Goal: Task Accomplishment & Management: Complete application form

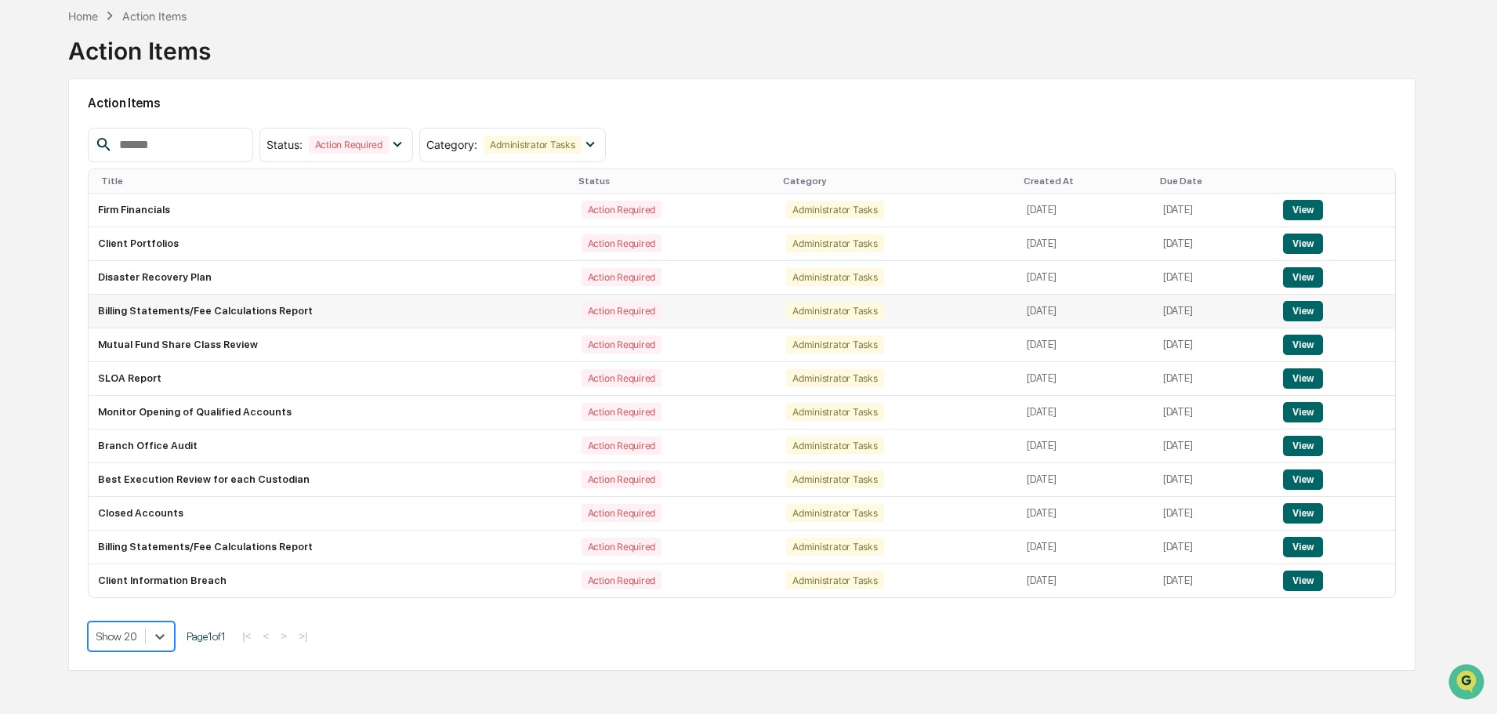
click at [1311, 310] on button "View" at bounding box center [1303, 311] width 40 height 20
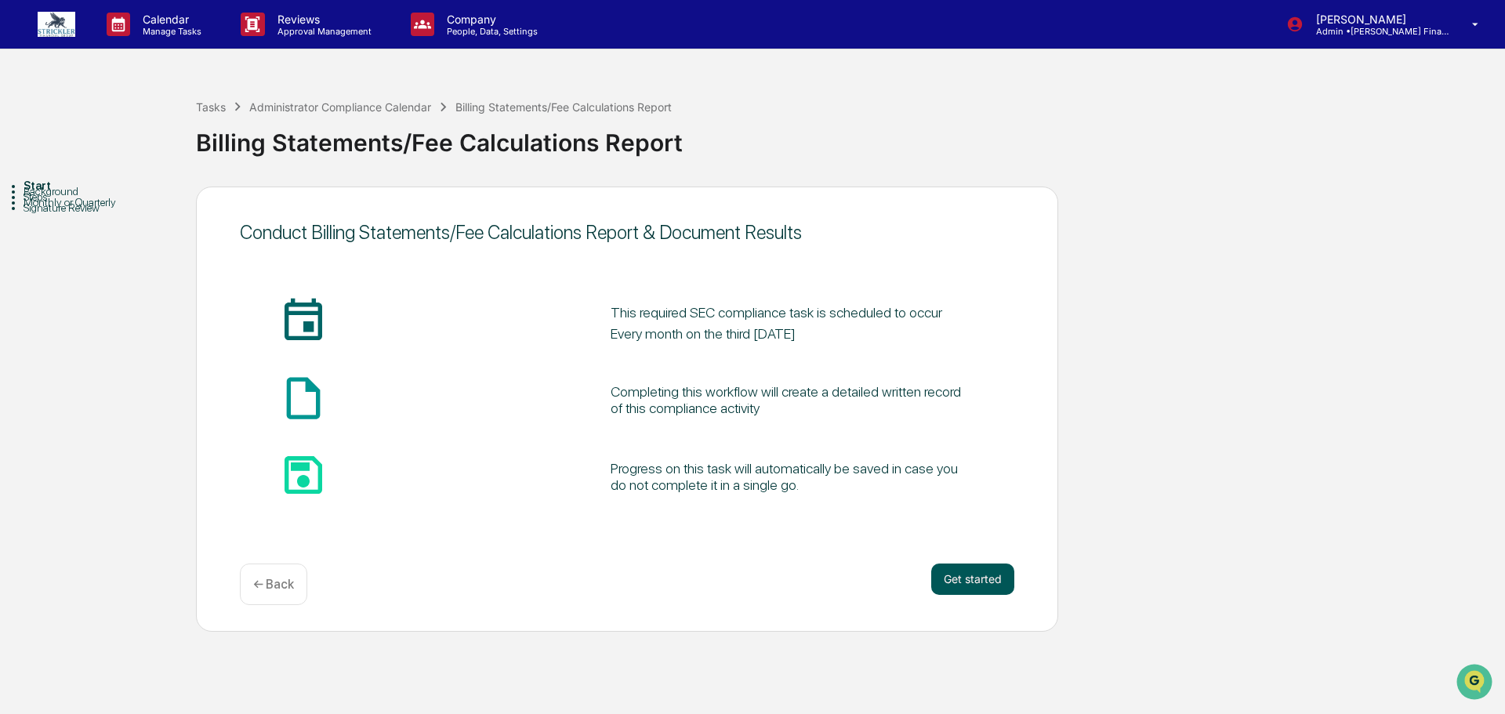
click at [976, 577] on button "Get started" at bounding box center [972, 579] width 83 height 31
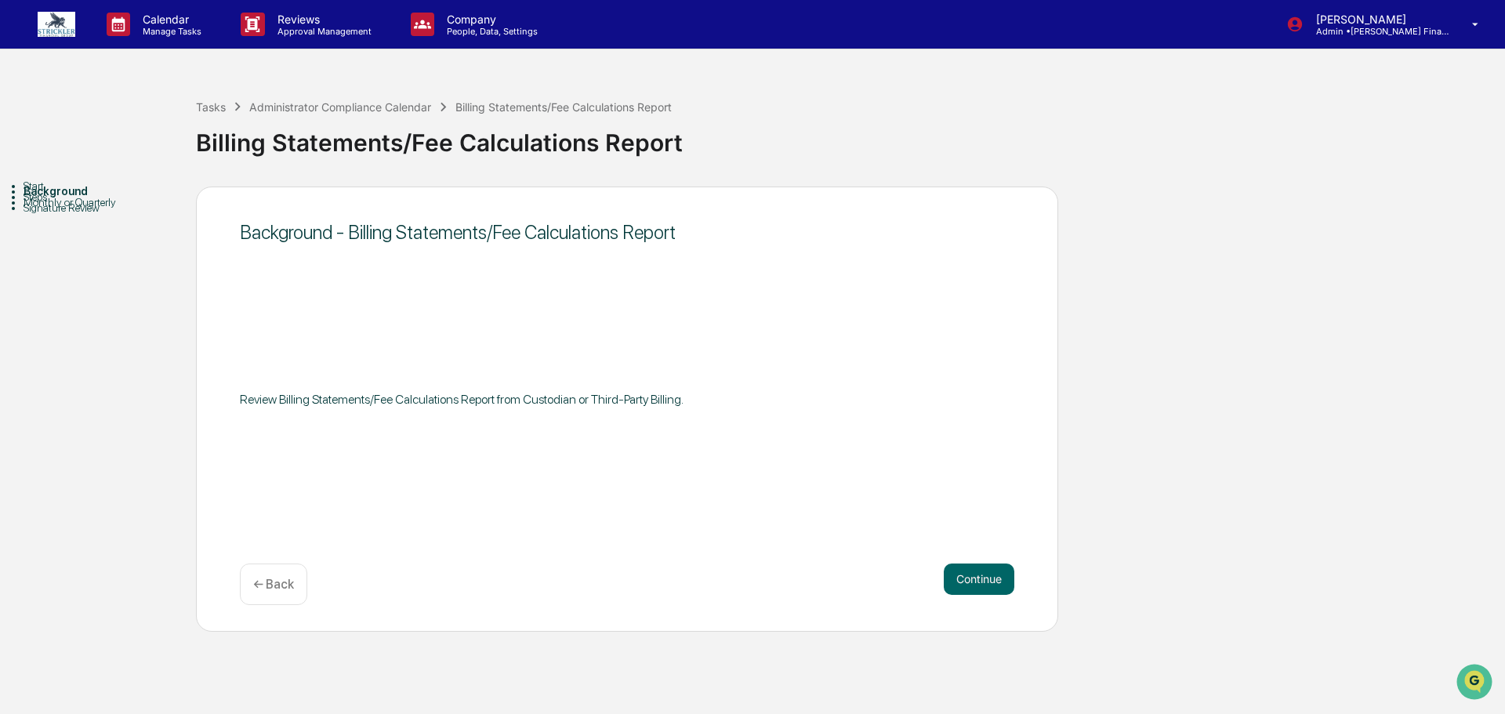
click at [976, 577] on button "Continue" at bounding box center [979, 579] width 71 height 31
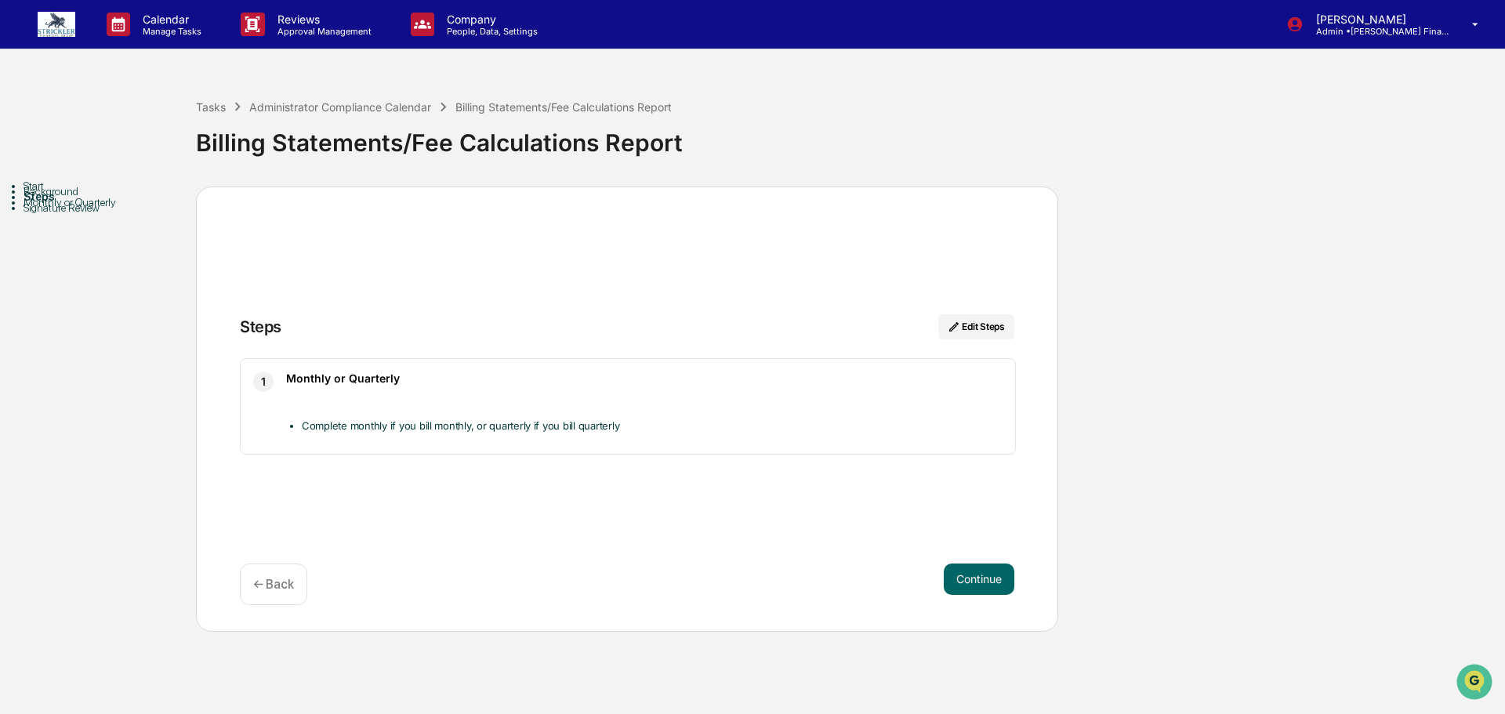
click at [976, 577] on button "Continue" at bounding box center [979, 579] width 71 height 31
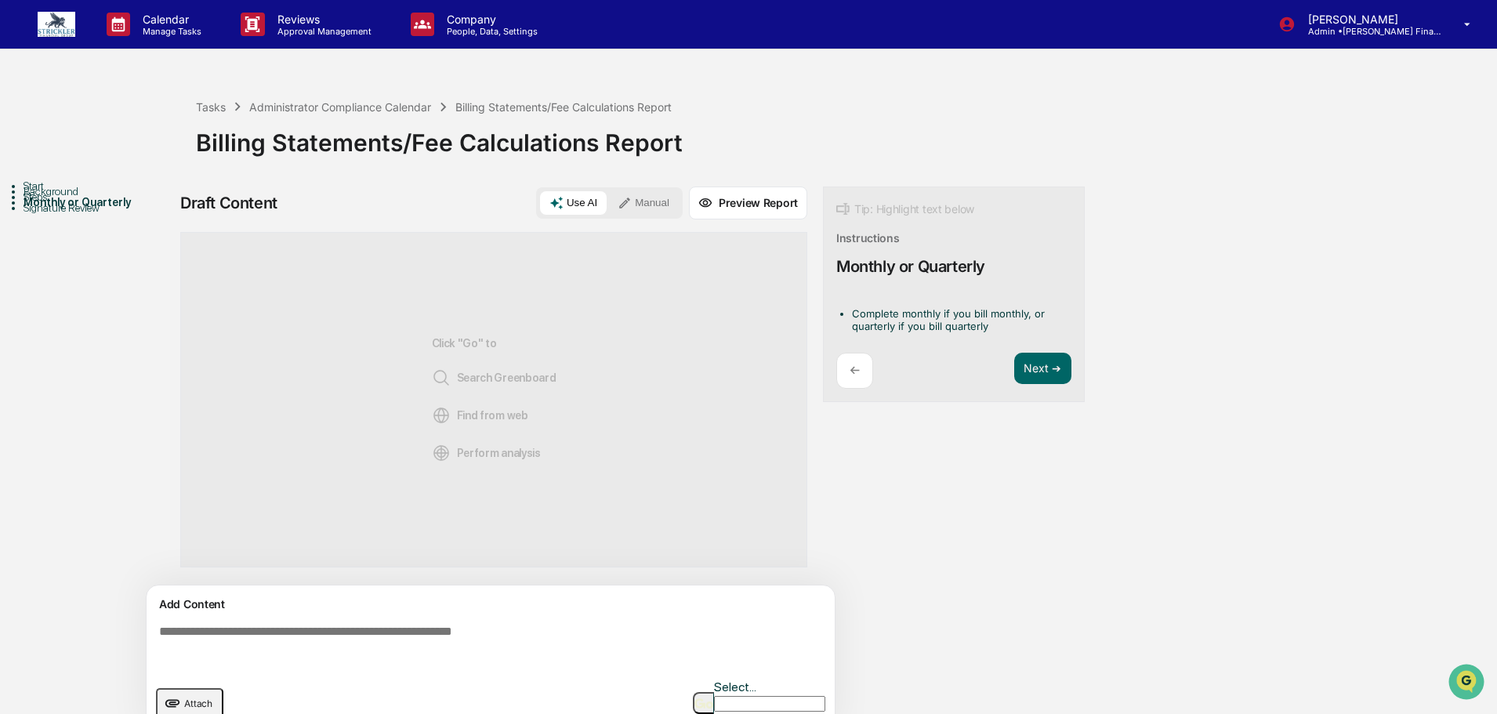
click at [659, 209] on button "Manual" at bounding box center [643, 203] width 71 height 24
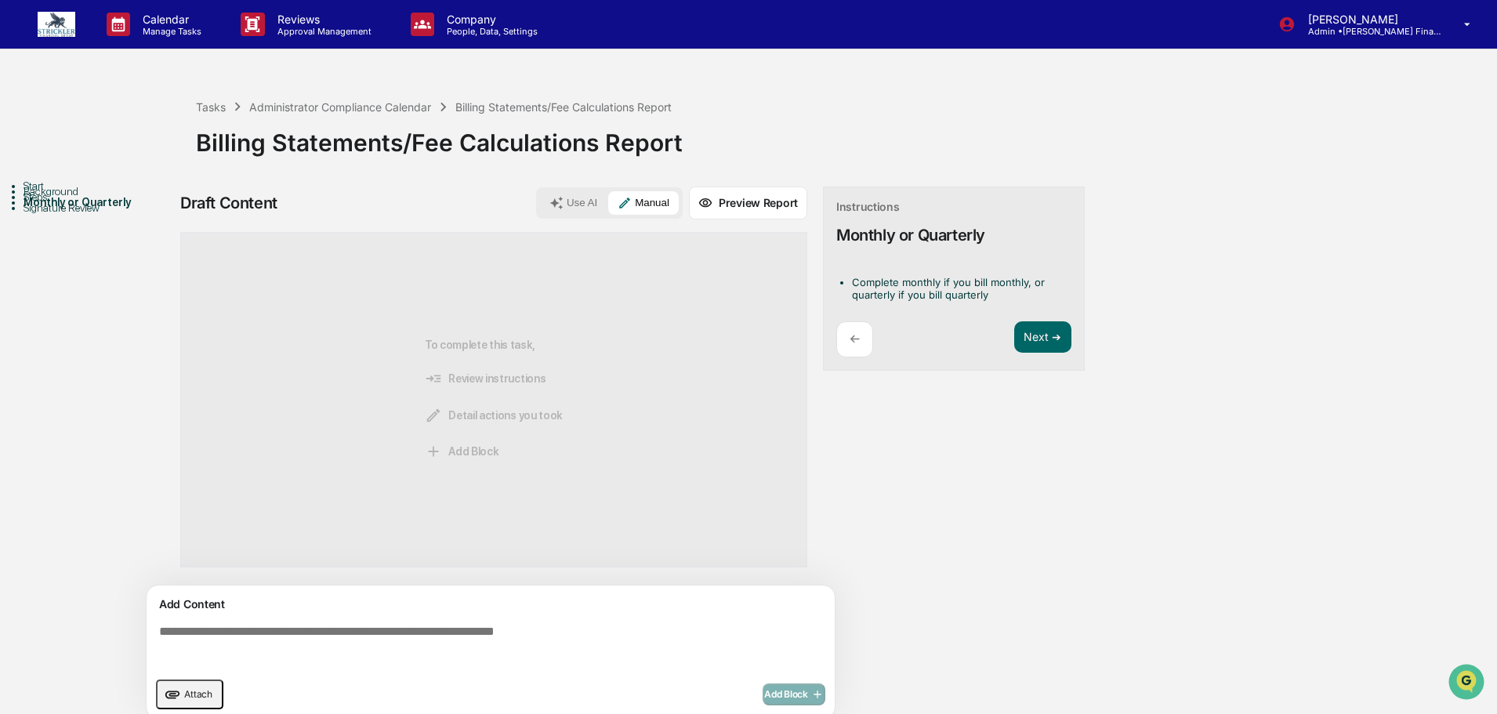
click at [252, 629] on textarea at bounding box center [494, 647] width 682 height 56
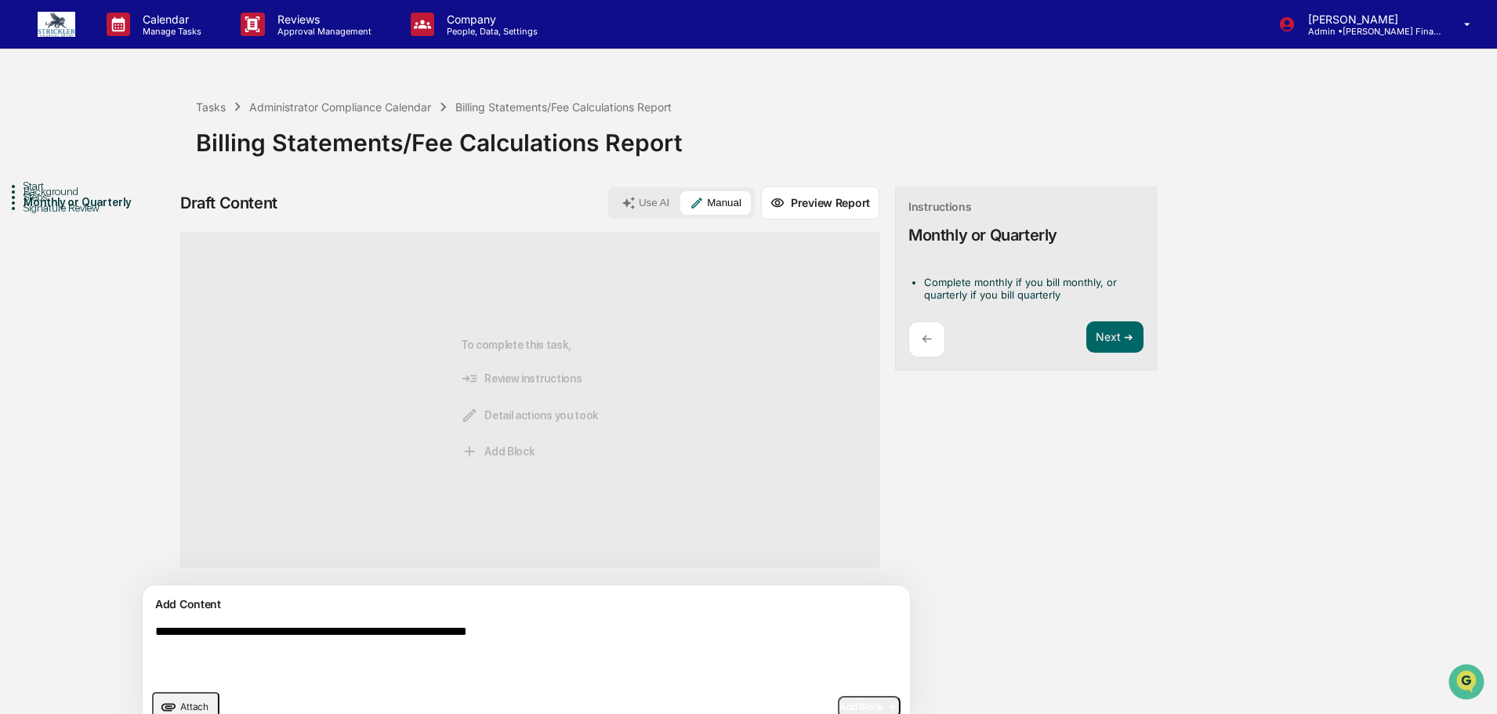
click at [501, 635] on textarea "**********" at bounding box center [490, 653] width 682 height 69
click at [486, 644] on textarea "**********" at bounding box center [490, 653] width 682 height 69
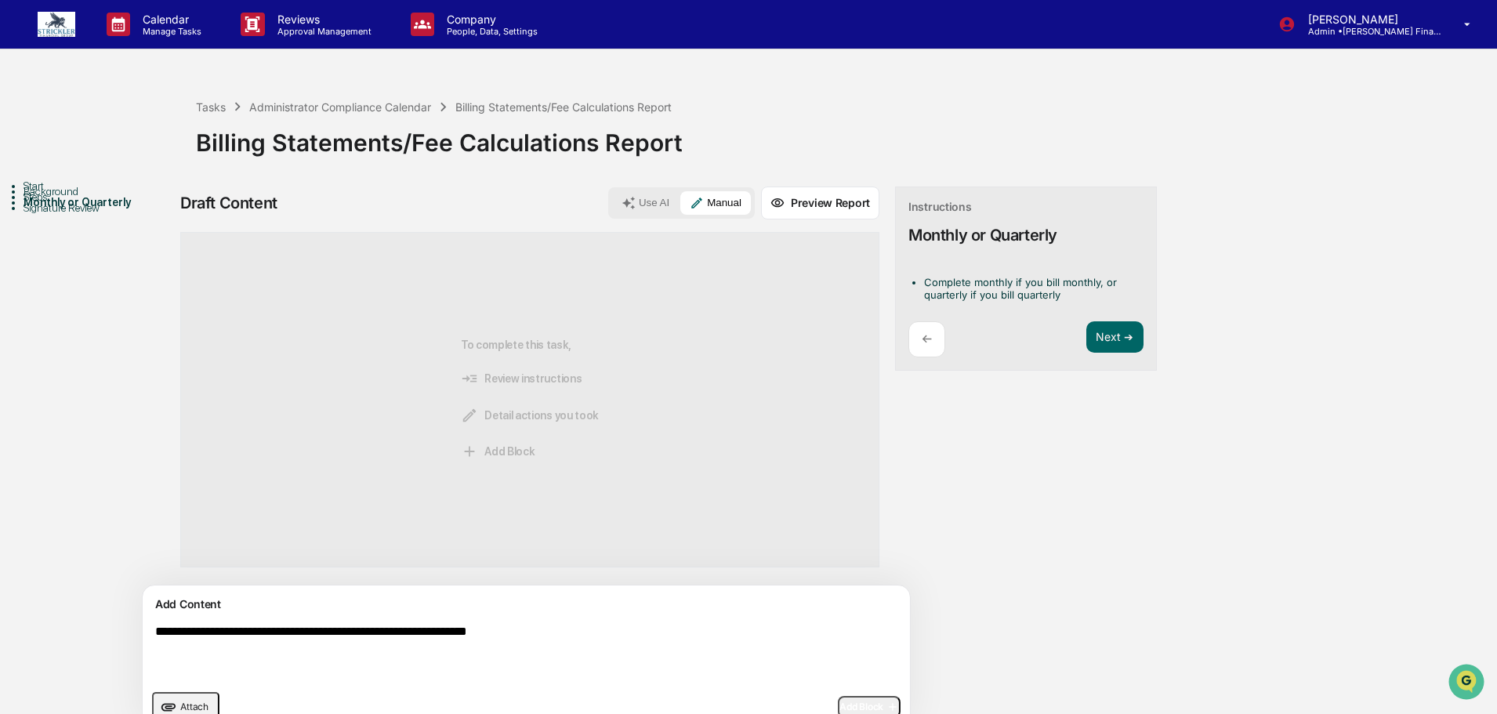
click at [486, 644] on textarea "**********" at bounding box center [490, 653] width 682 height 69
click at [488, 633] on textarea "**********" at bounding box center [490, 653] width 682 height 69
click at [485, 639] on textarea "**********" at bounding box center [490, 653] width 682 height 69
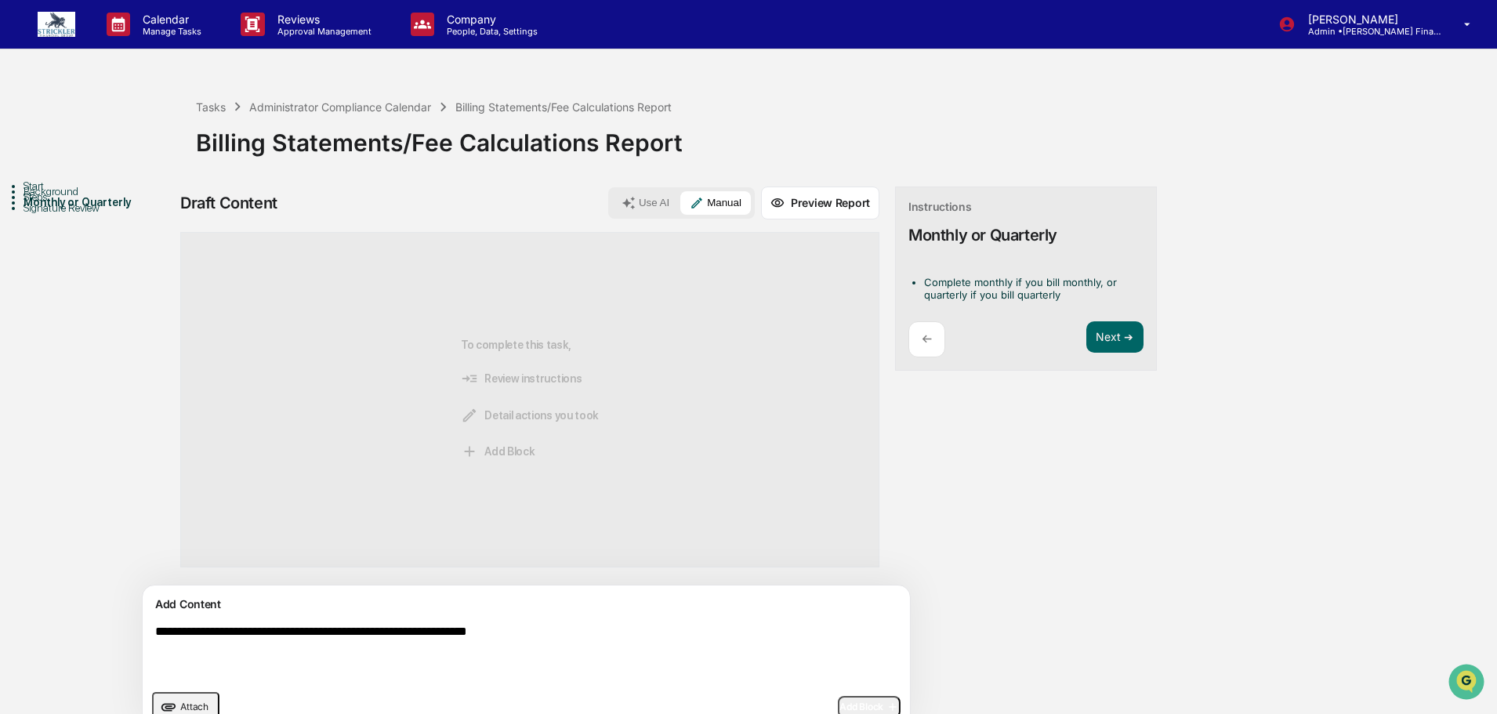
click at [485, 639] on textarea "**********" at bounding box center [490, 653] width 682 height 69
click at [595, 627] on textarea "**********" at bounding box center [490, 653] width 682 height 69
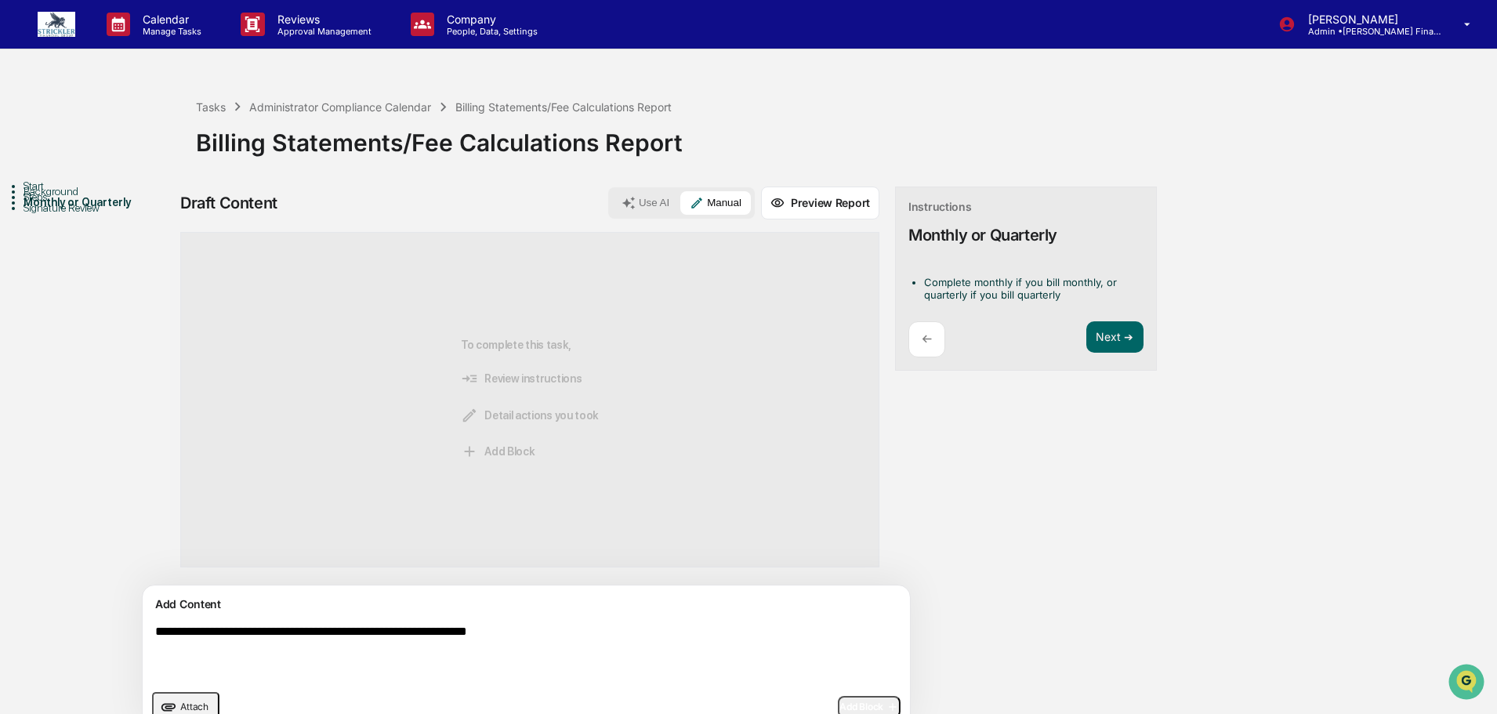
drag, startPoint x: 578, startPoint y: 639, endPoint x: 24, endPoint y: 626, distance: 553.7
click at [24, 626] on div "**********" at bounding box center [749, 464] width 1482 height 555
type textarea "**********"
click at [838, 701] on button "Add Block" at bounding box center [869, 707] width 63 height 22
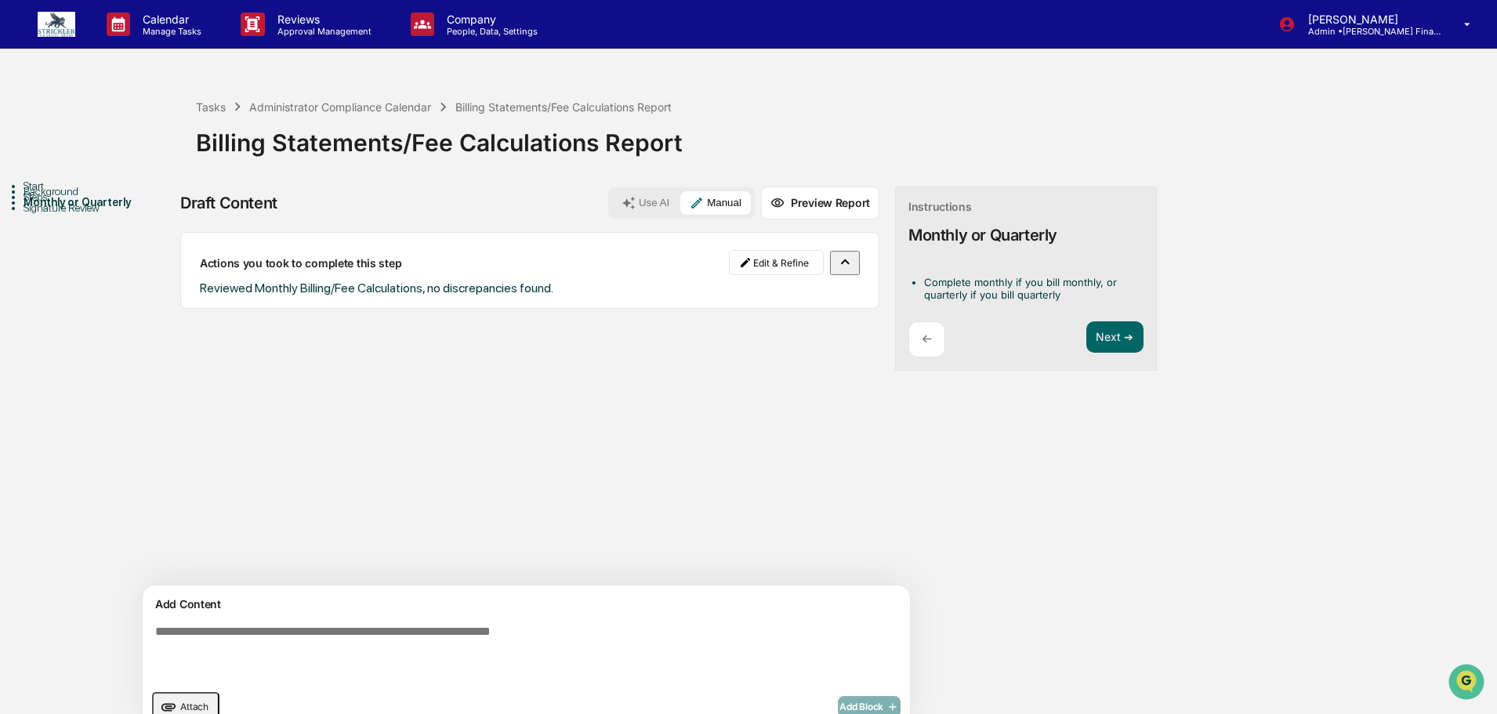
click at [206, 704] on button "Attach" at bounding box center [185, 707] width 67 height 30
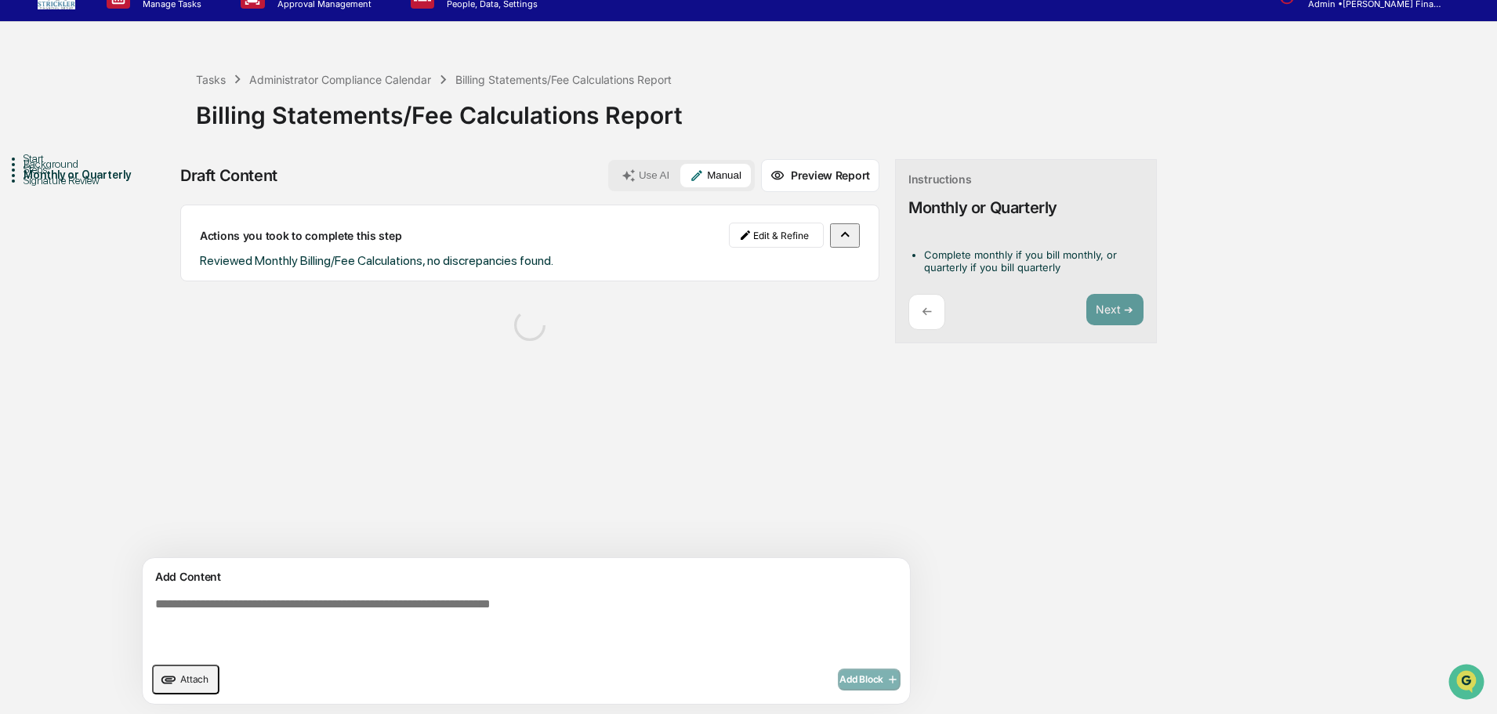
click at [189, 679] on span "Attach" at bounding box center [194, 679] width 28 height 12
click at [188, 687] on button "Attach" at bounding box center [185, 680] width 67 height 30
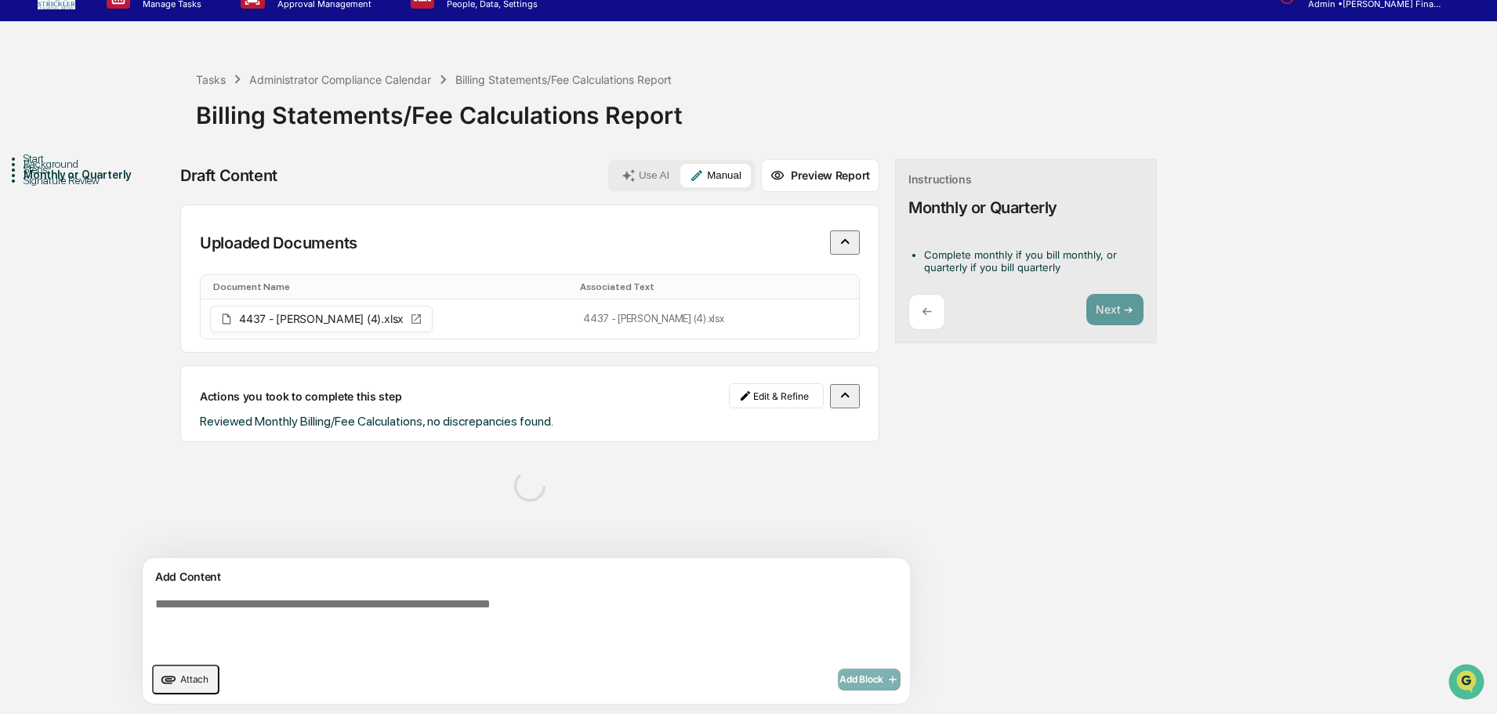
click at [171, 672] on icon "upload document" at bounding box center [168, 679] width 17 height 17
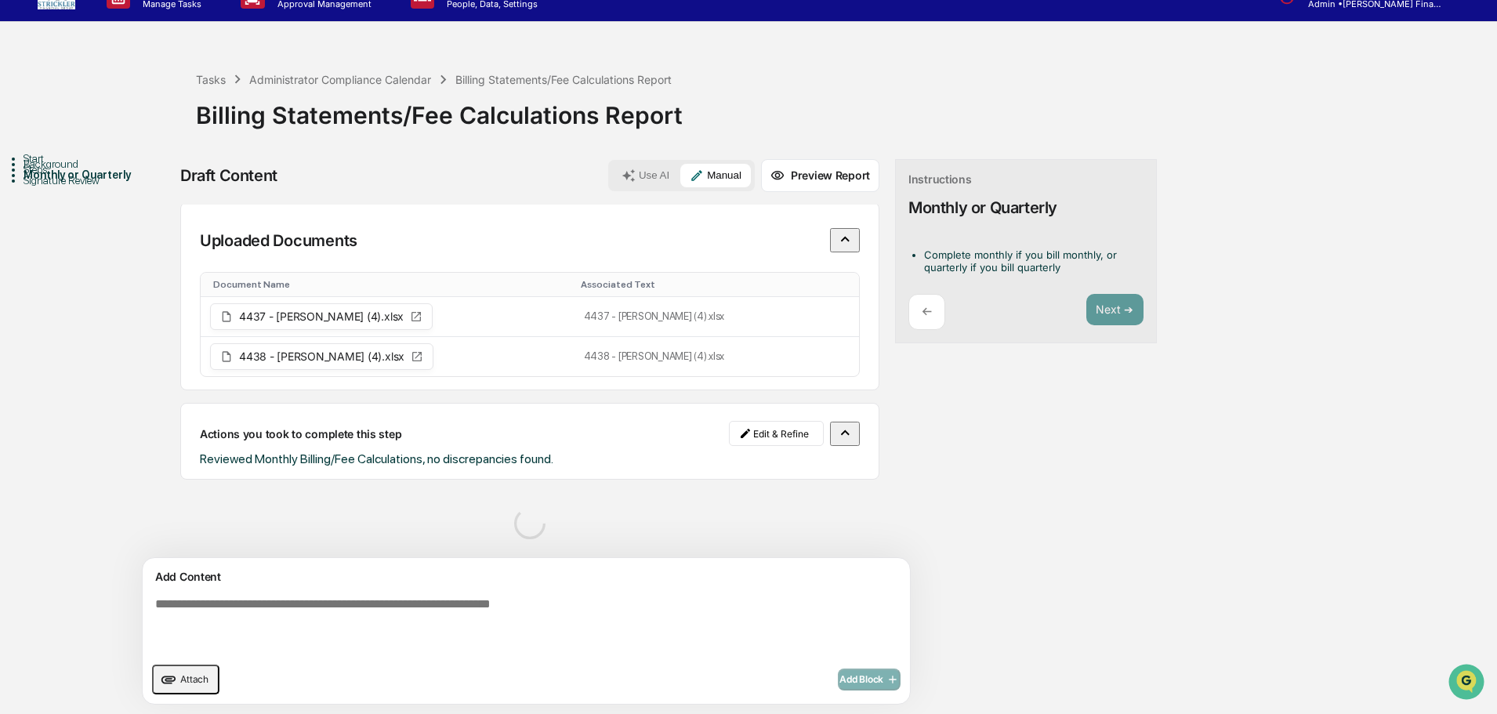
scroll to position [0, 0]
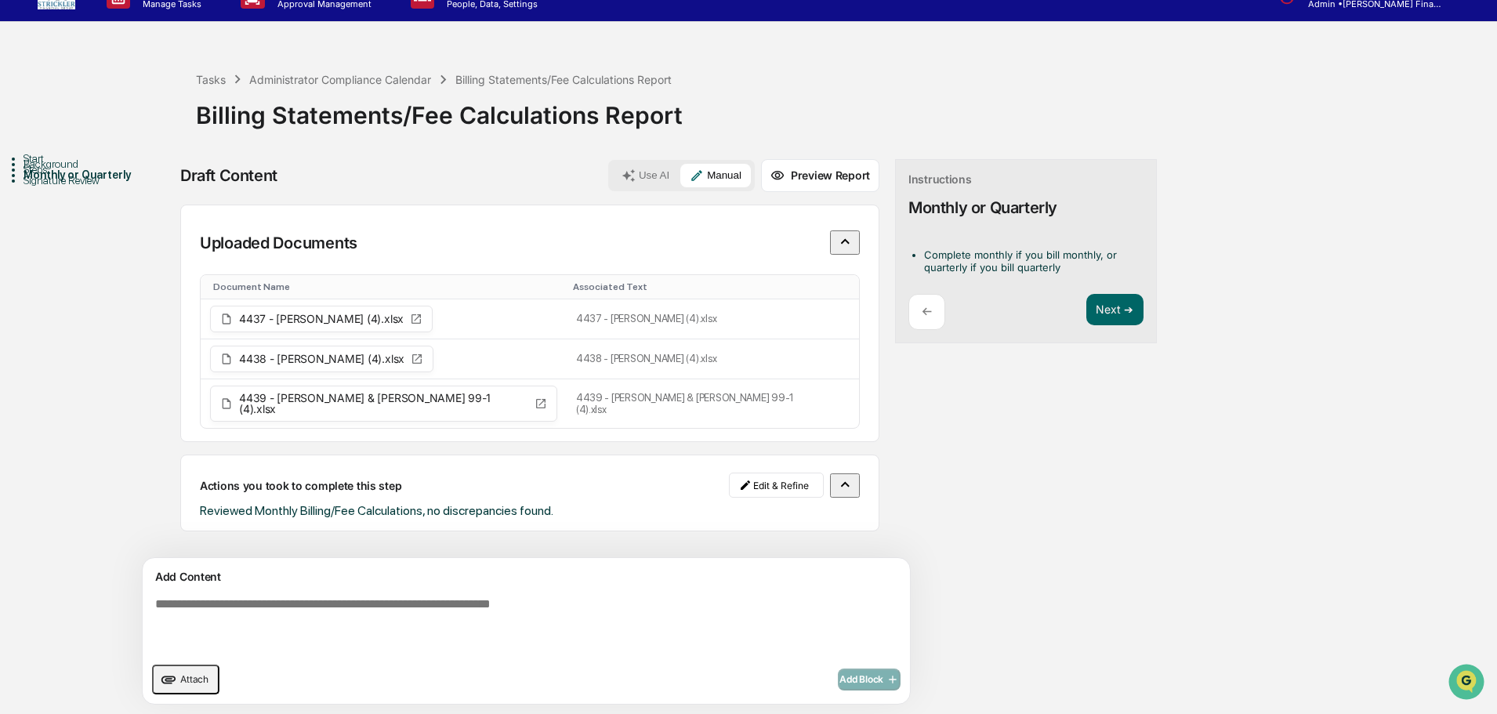
click at [184, 680] on button "Attach" at bounding box center [185, 680] width 67 height 30
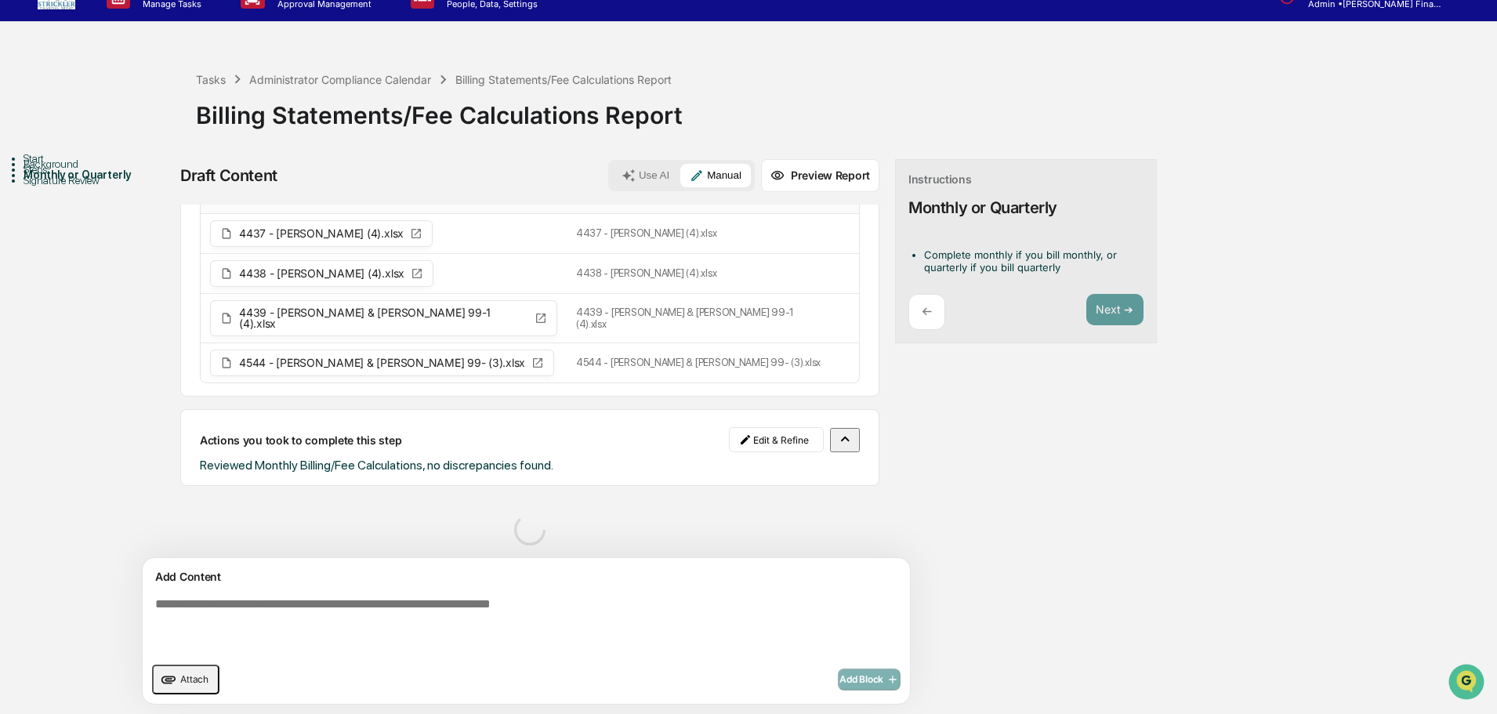
scroll to position [53, 0]
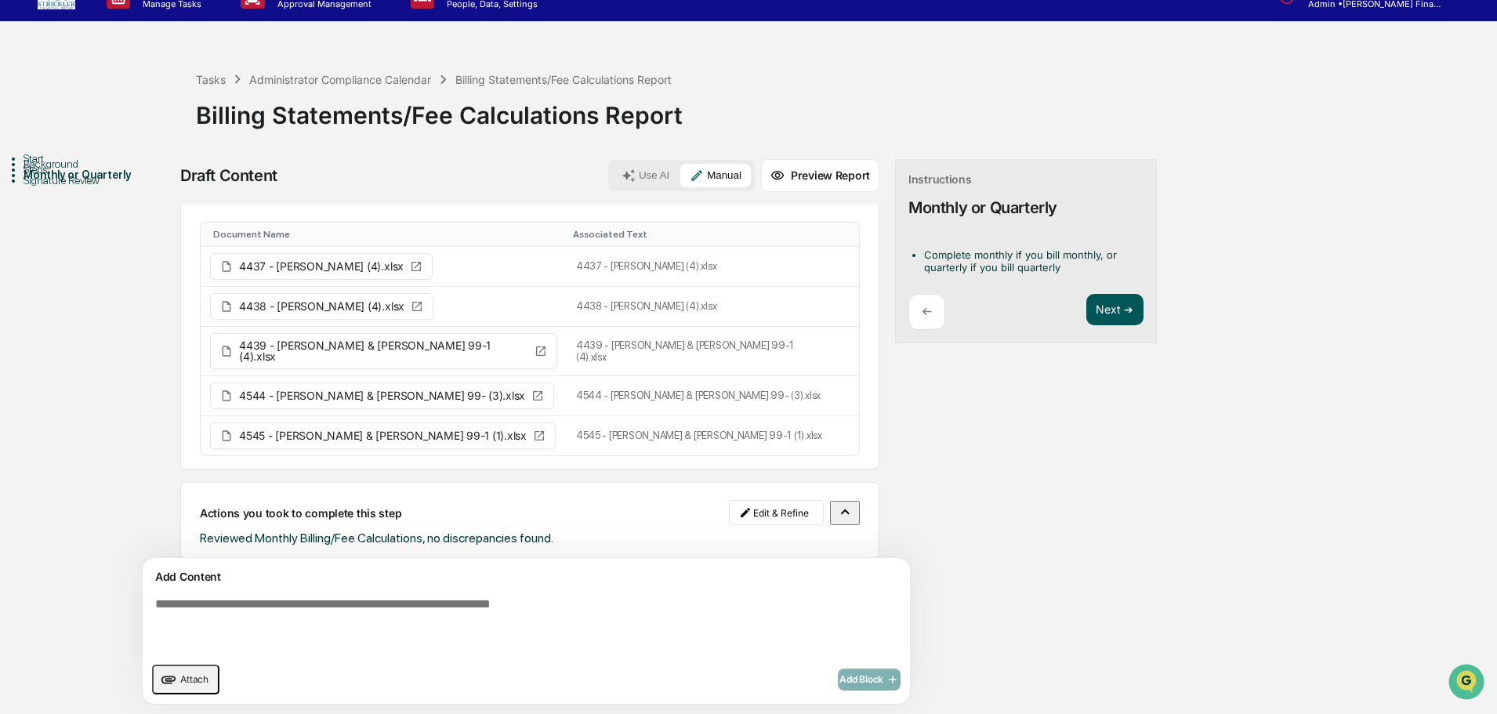
click at [1087, 309] on button "Next ➔" at bounding box center [1115, 310] width 57 height 32
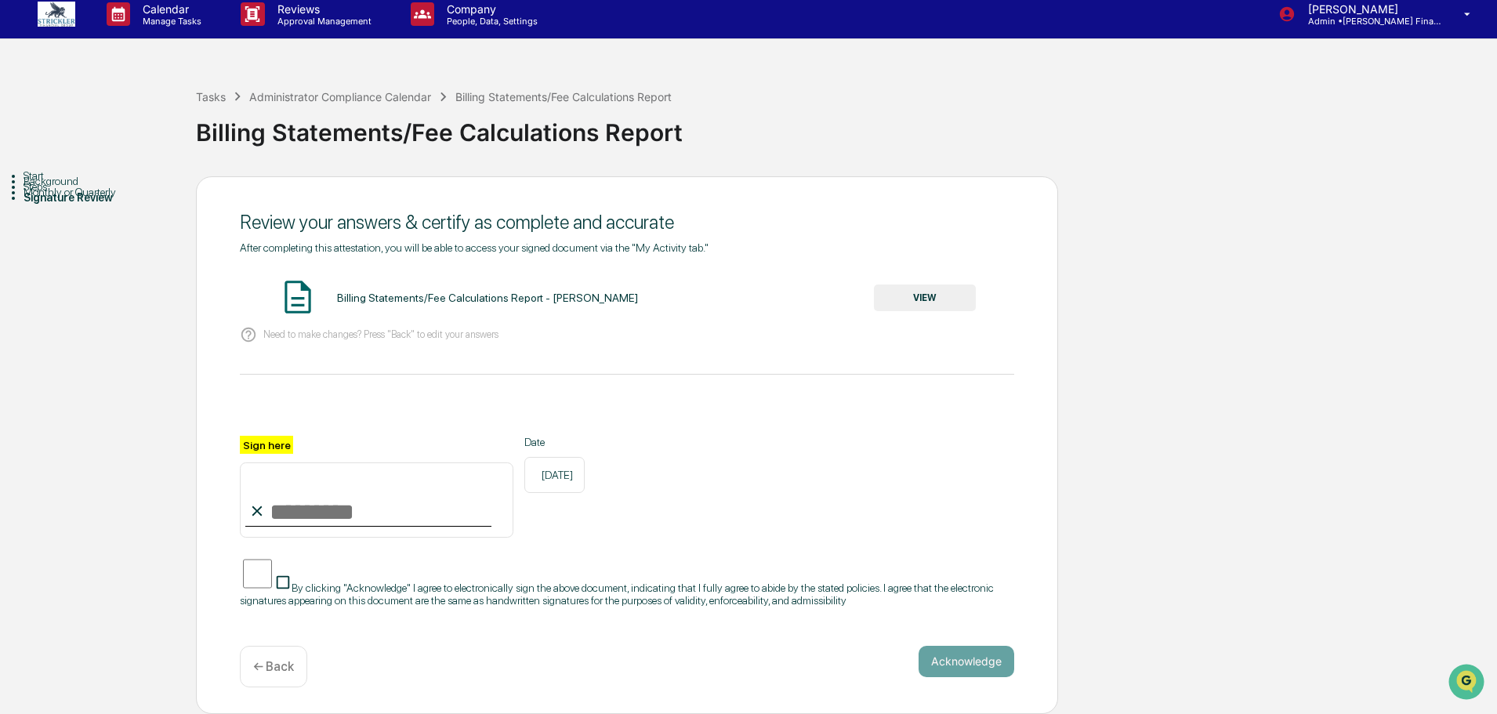
click at [964, 285] on button "VIEW" at bounding box center [925, 298] width 102 height 27
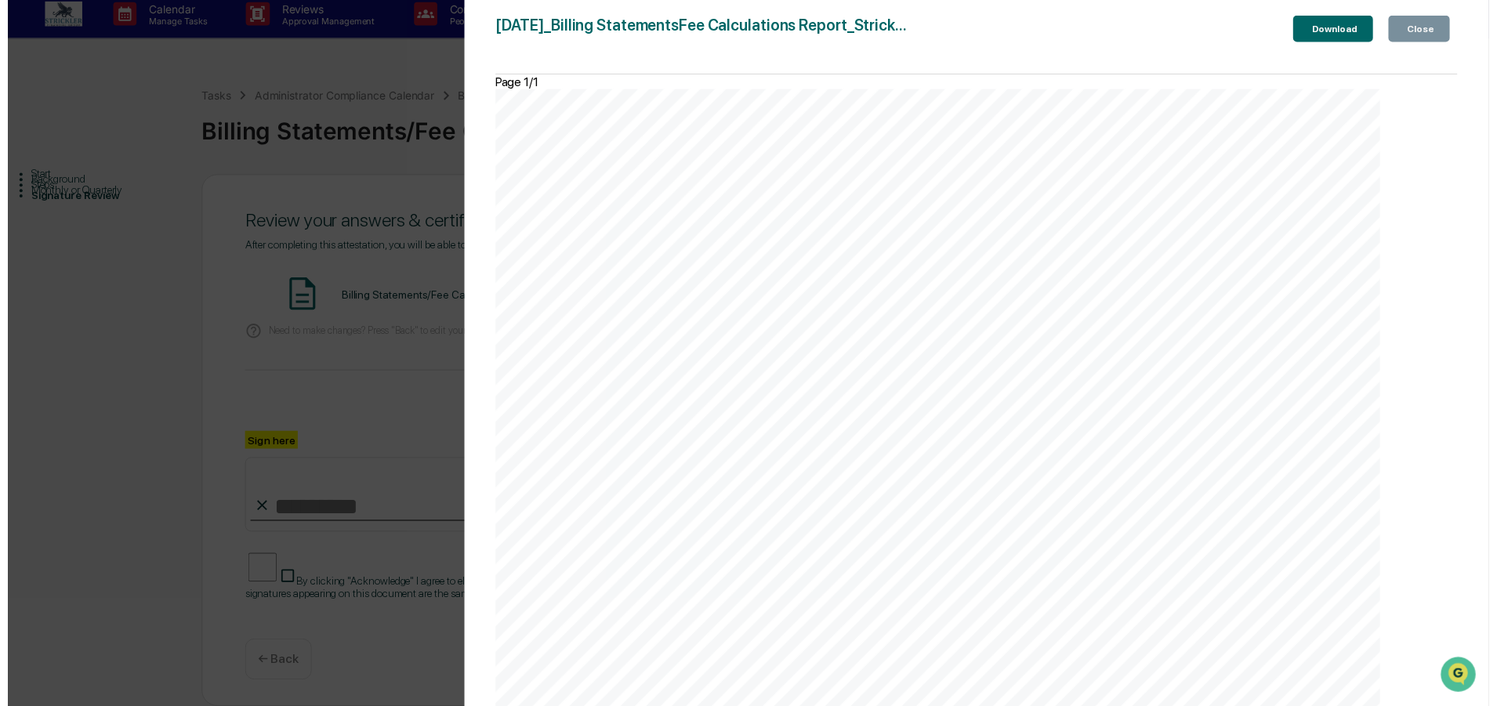
scroll to position [134, 0]
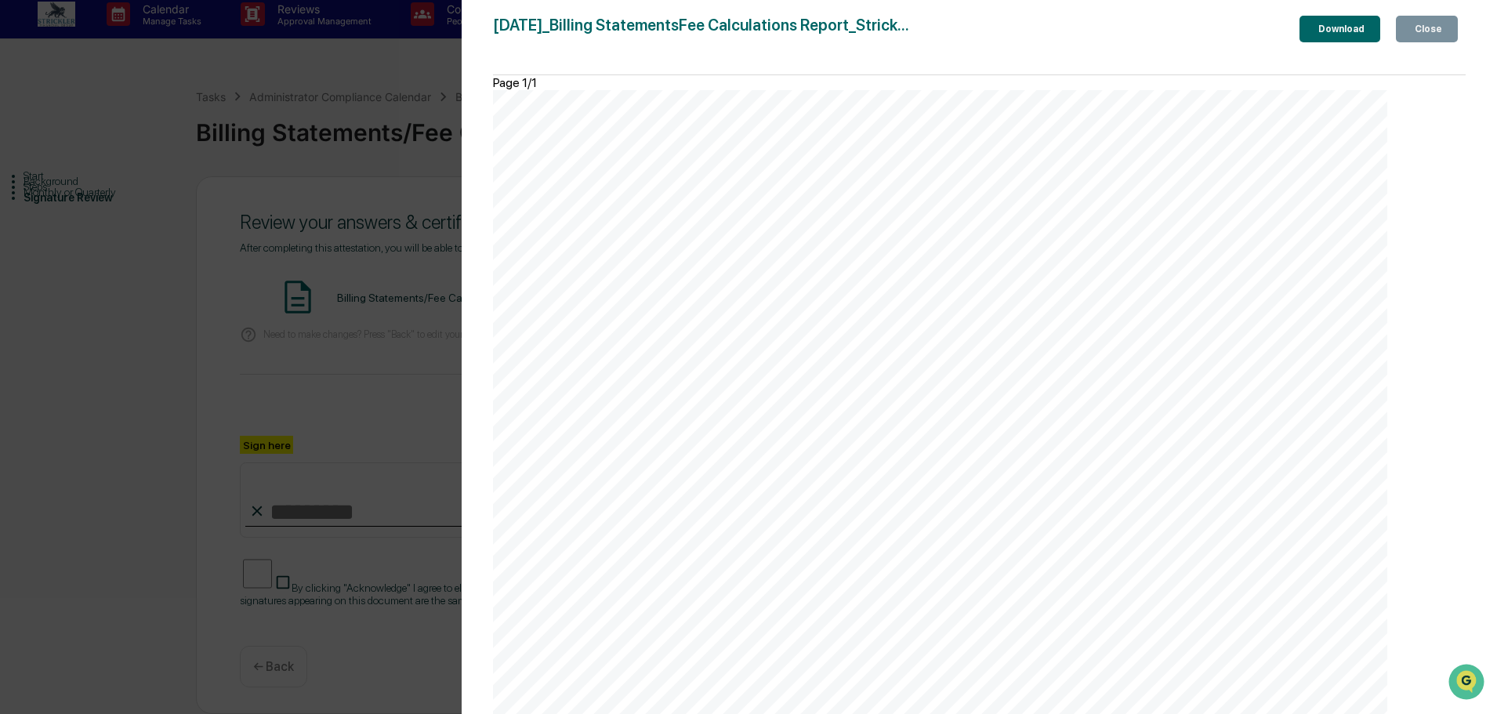
click at [1418, 20] on button "Close" at bounding box center [1427, 29] width 62 height 27
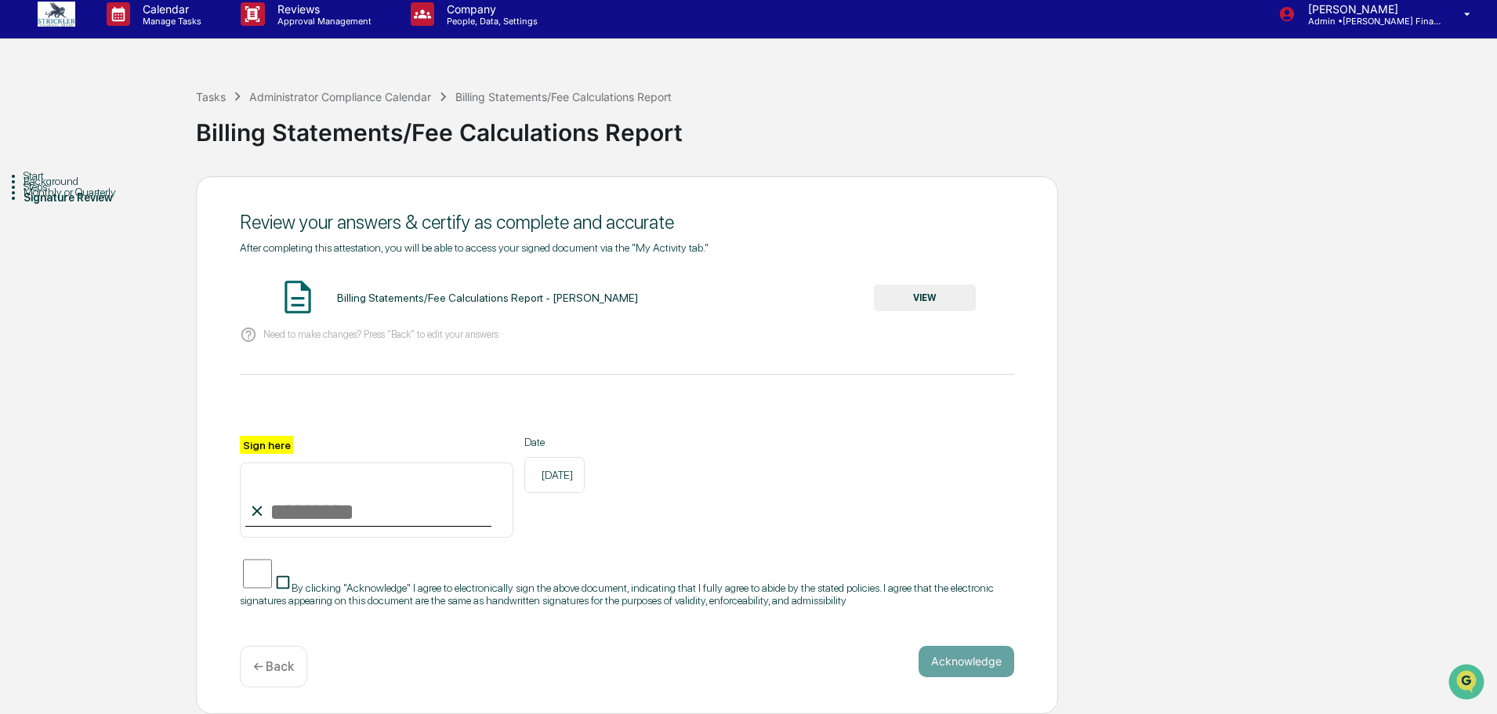
click at [397, 494] on input "Sign here" at bounding box center [377, 500] width 274 height 75
type input "**********"
click at [955, 668] on button "Acknowledge" at bounding box center [967, 661] width 96 height 31
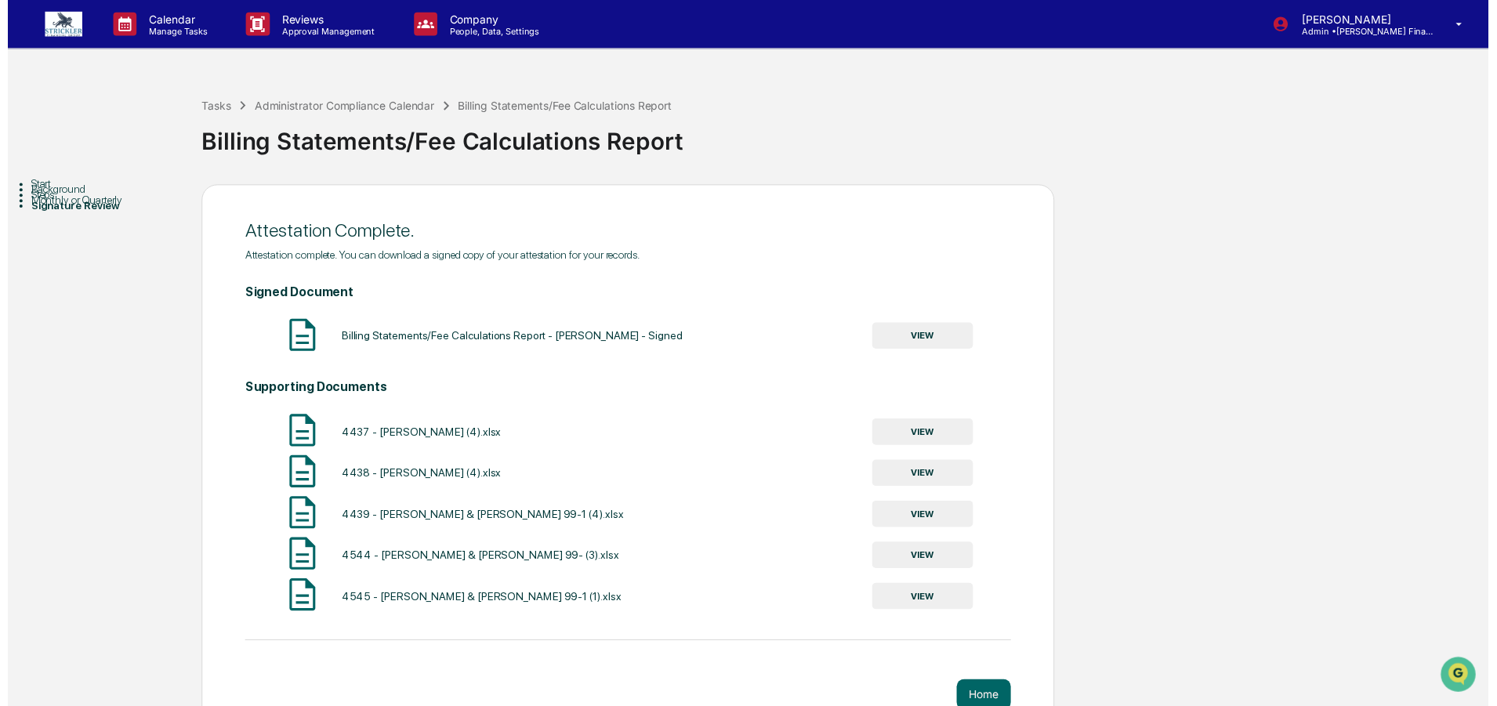
scroll to position [51, 0]
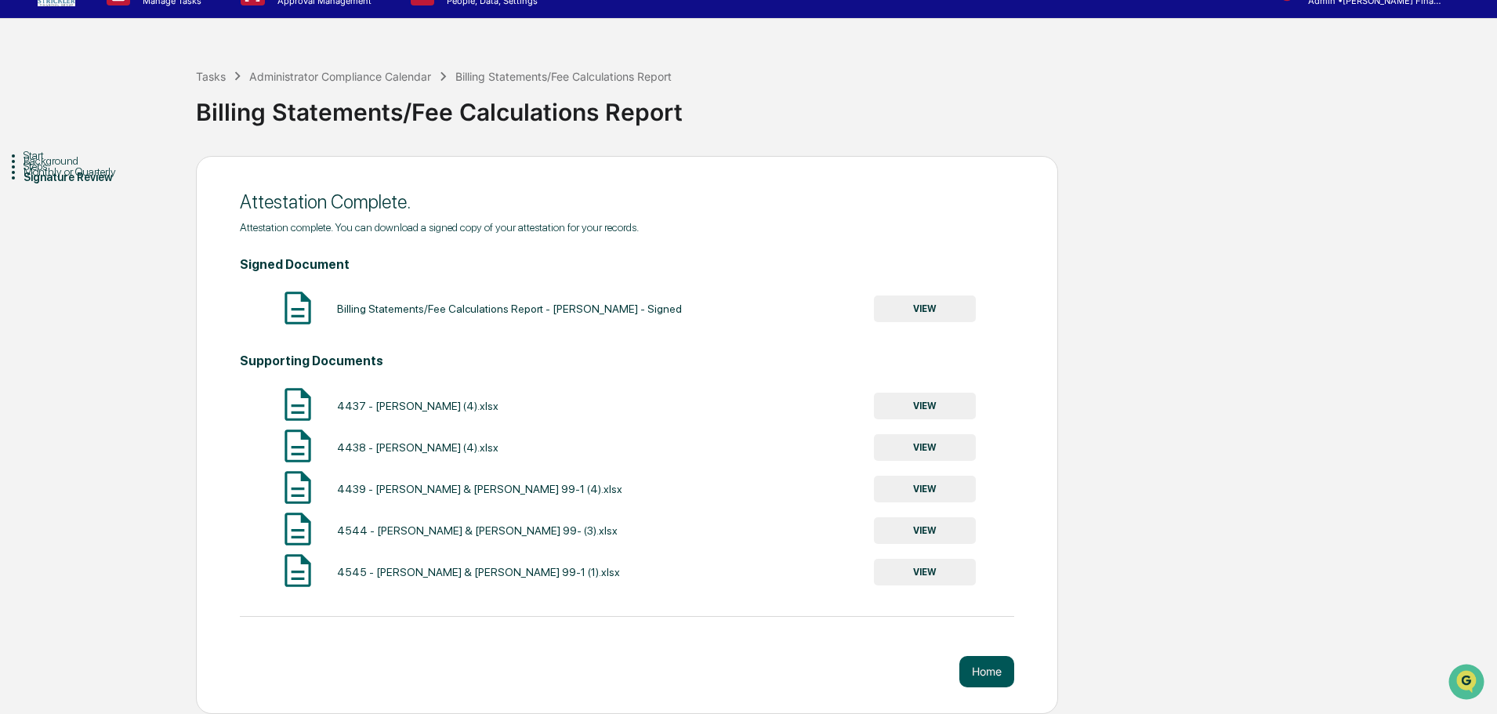
click at [982, 669] on button "Home" at bounding box center [987, 671] width 55 height 31
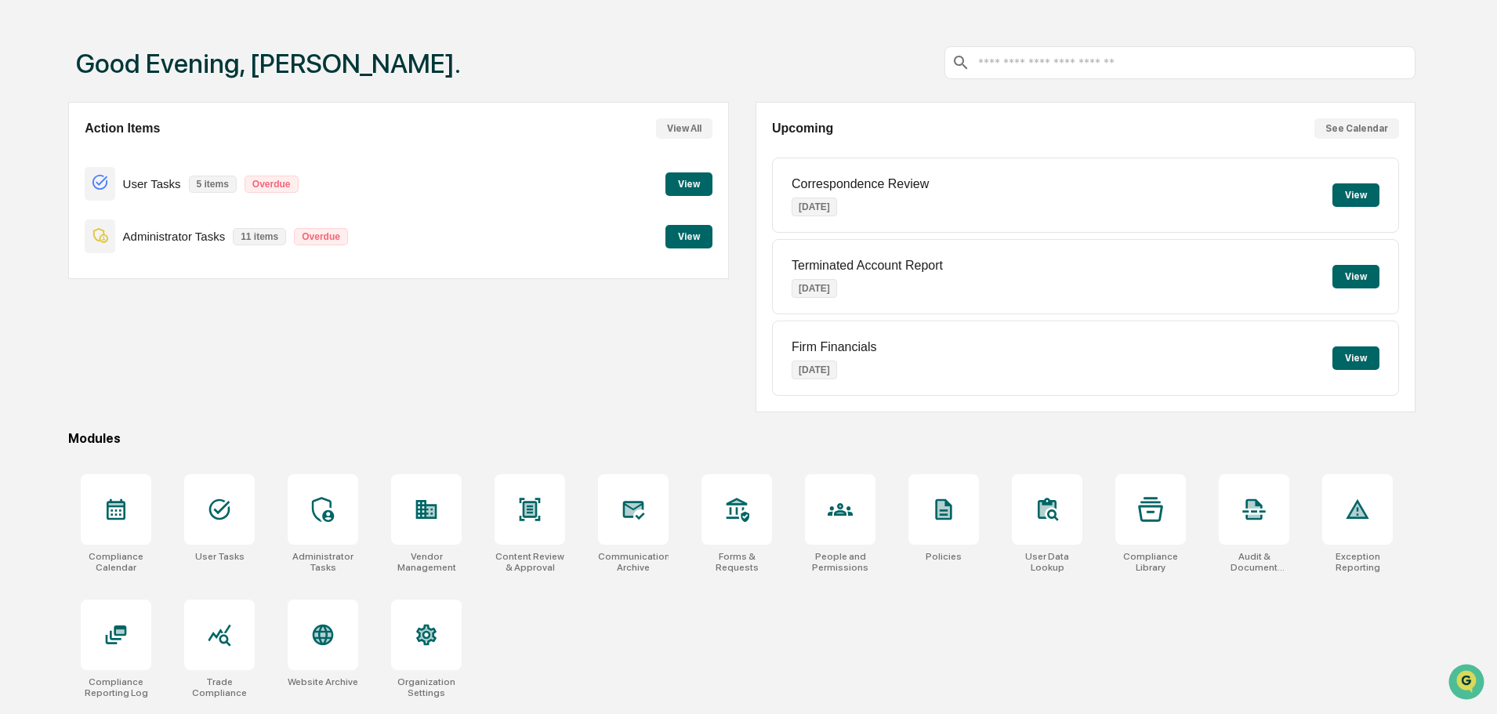
click at [695, 178] on button "View" at bounding box center [689, 184] width 47 height 24
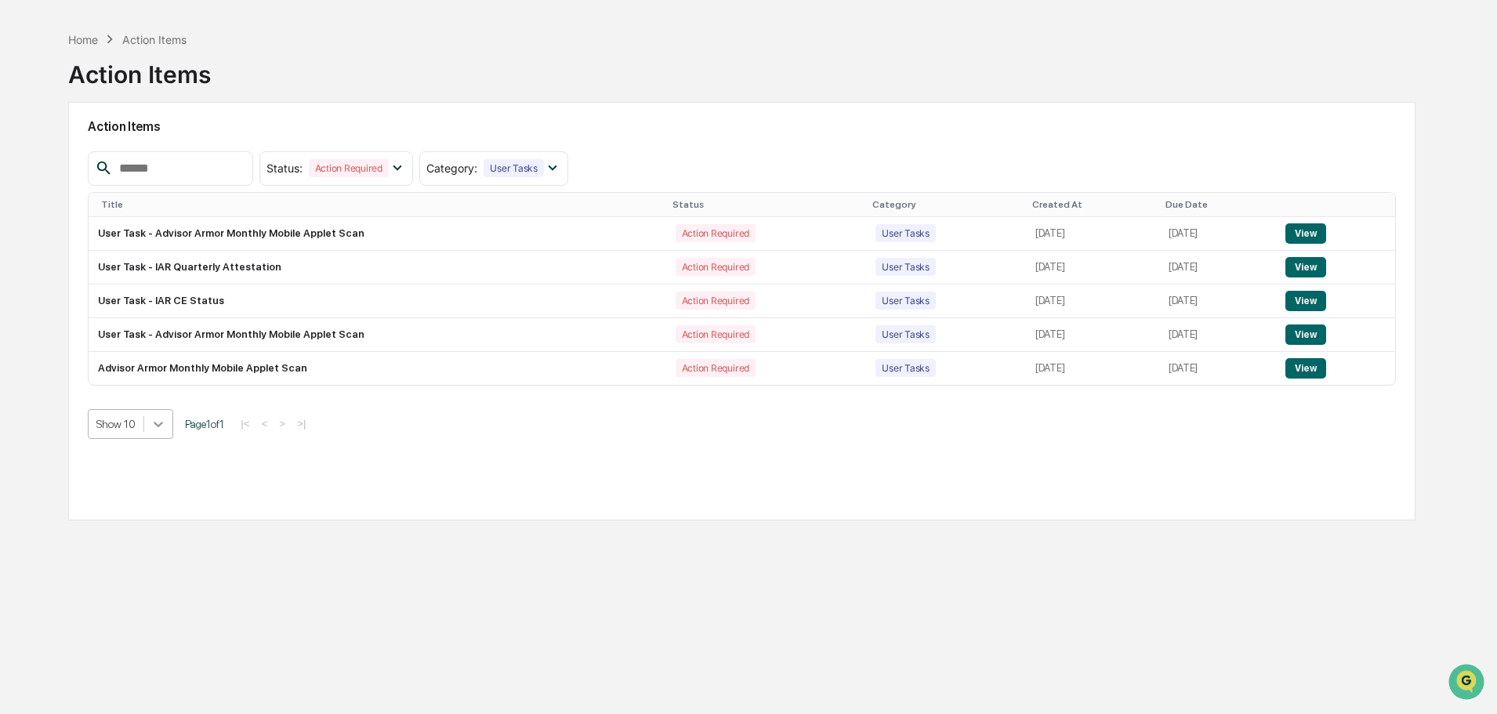
click at [152, 423] on icon at bounding box center [159, 424] width 16 height 16
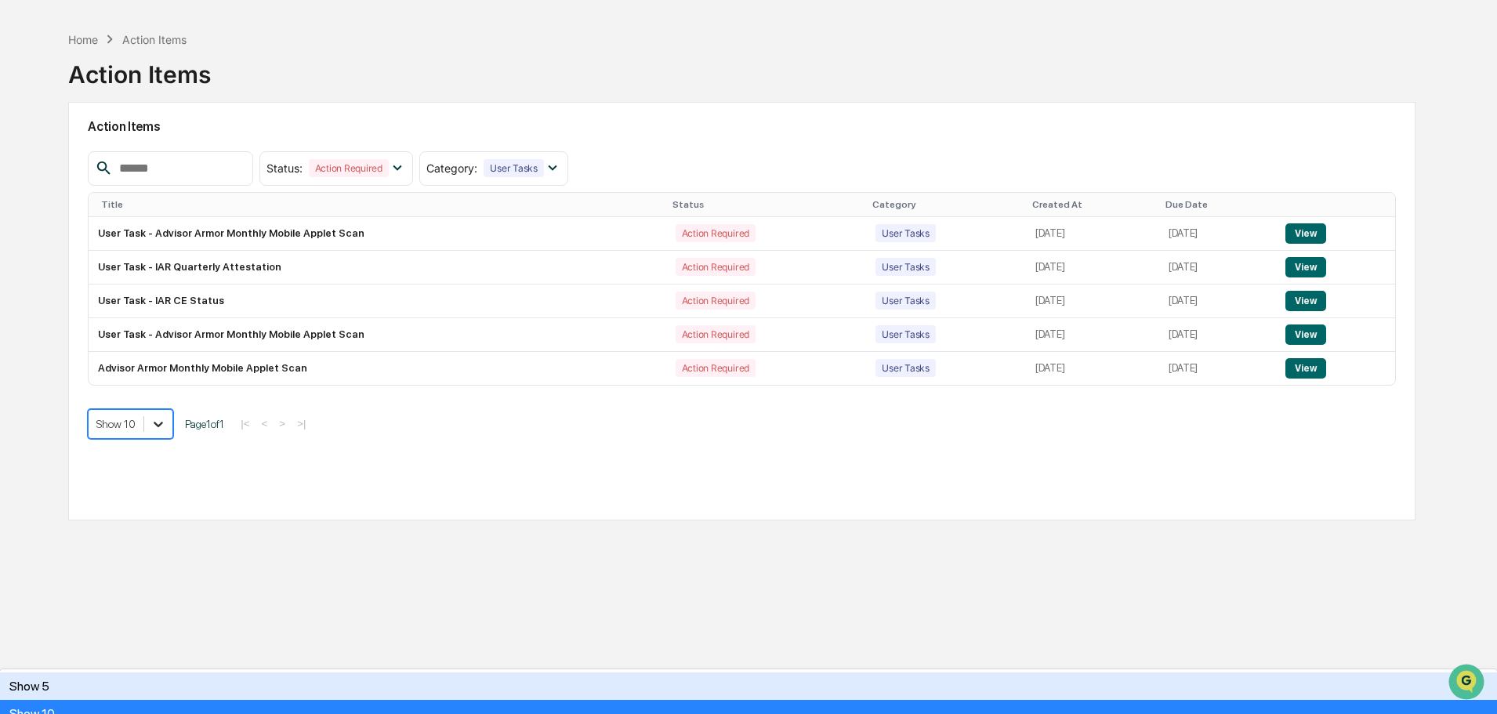
click at [152, 423] on icon at bounding box center [159, 424] width 16 height 16
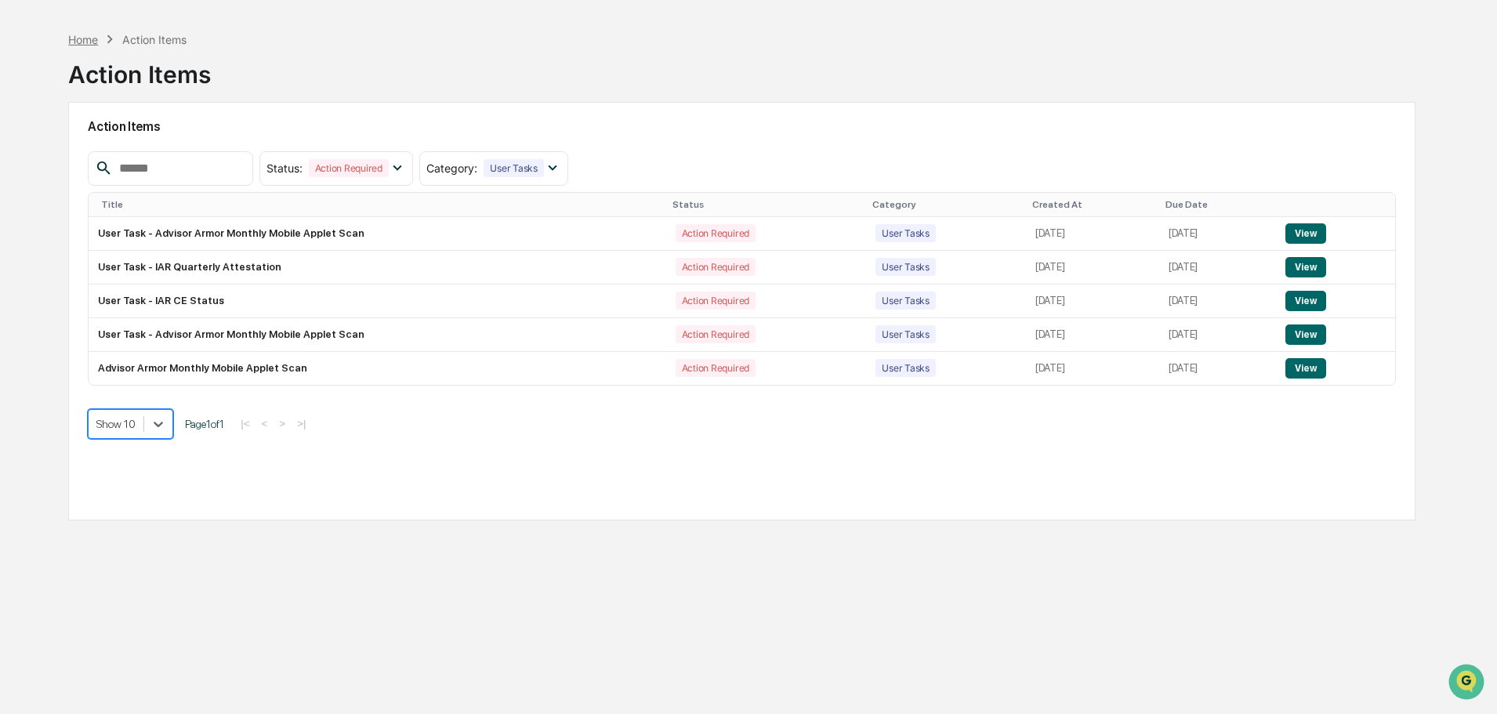
click at [81, 37] on div "Home" at bounding box center [83, 39] width 30 height 13
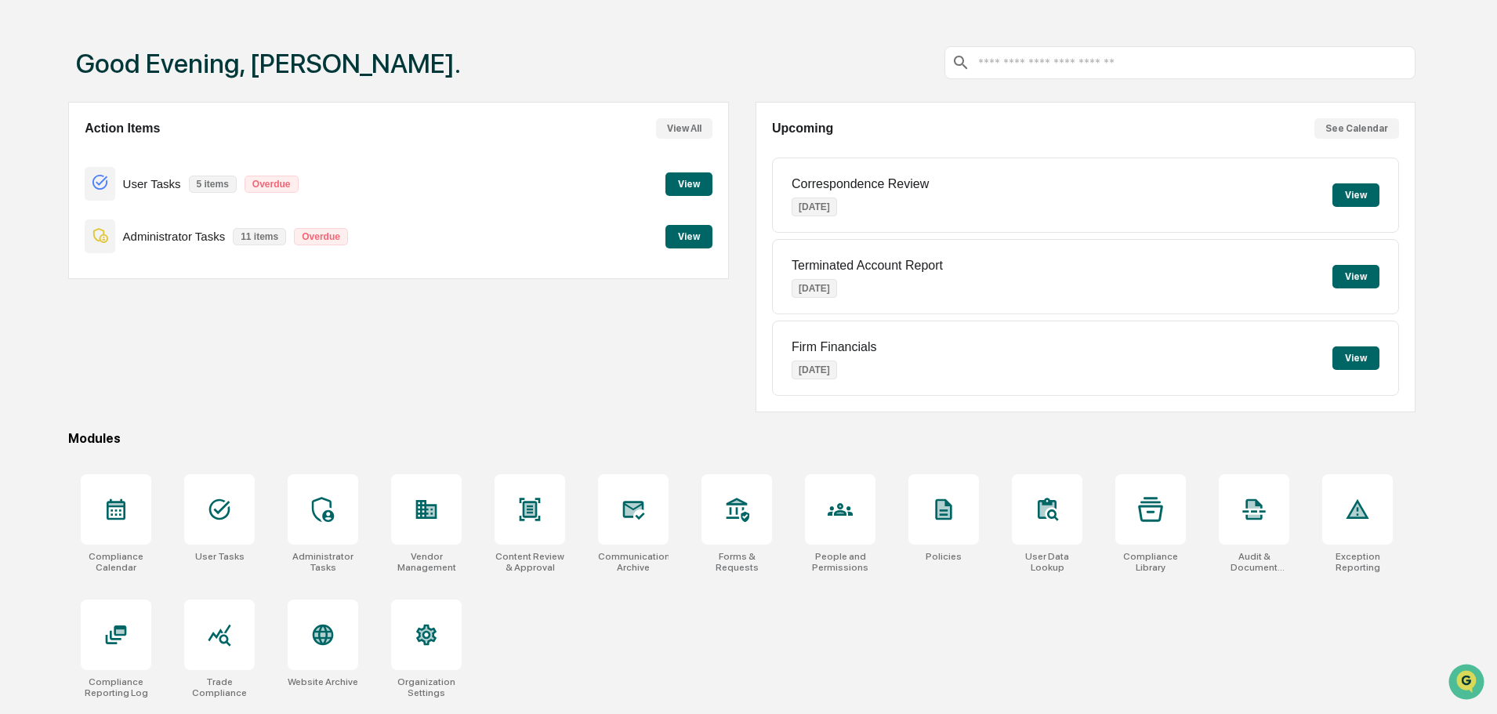
click at [73, 176] on div "Action Items View All User Tasks 5 items Overdue View Administrator Tasks 11 it…" at bounding box center [398, 190] width 660 height 177
drag, startPoint x: 100, startPoint y: 179, endPoint x: 131, endPoint y: 267, distance: 93.2
click at [131, 267] on div "Action Items View All User Tasks 5 items Overdue View Administrator Tasks 11 it…" at bounding box center [398, 190] width 660 height 177
click at [682, 236] on button "View" at bounding box center [689, 237] width 47 height 24
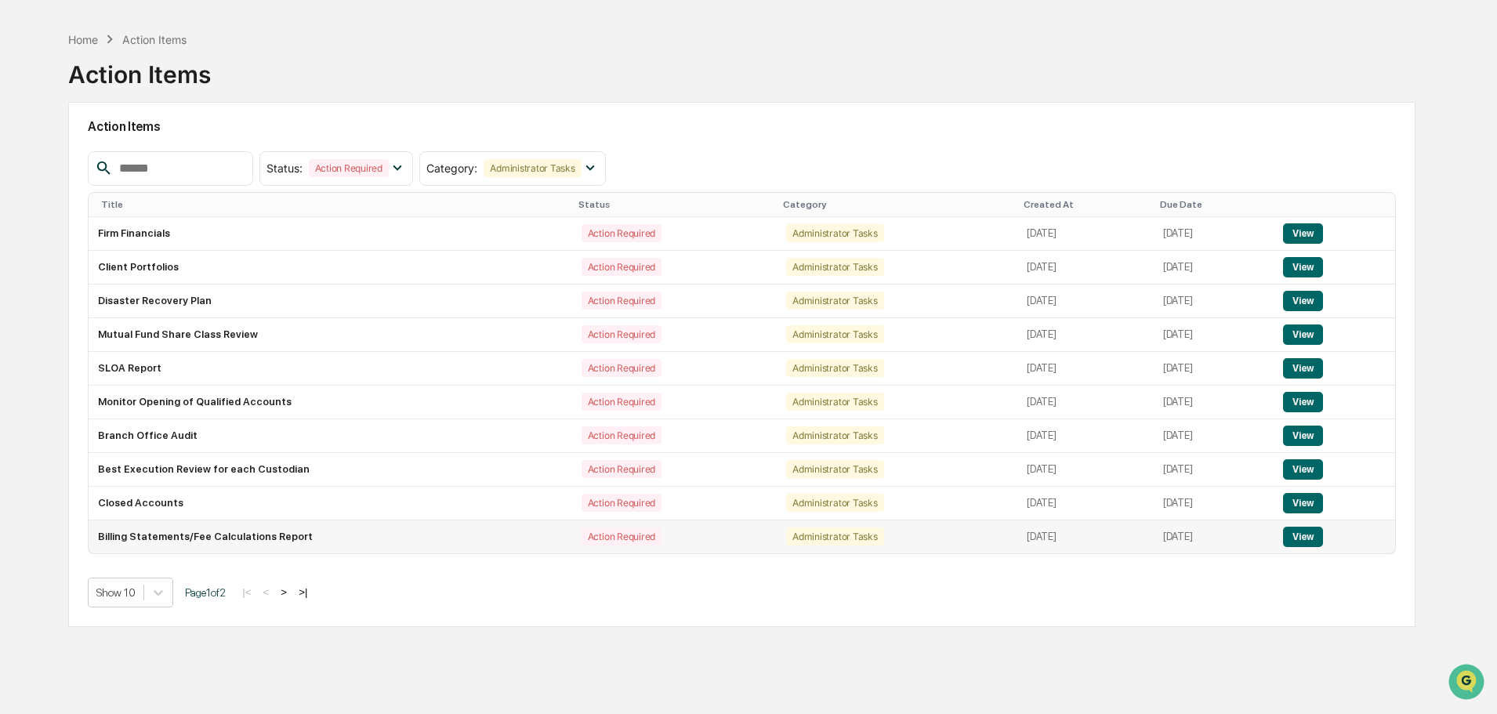
click at [1312, 529] on button "View" at bounding box center [1303, 537] width 40 height 20
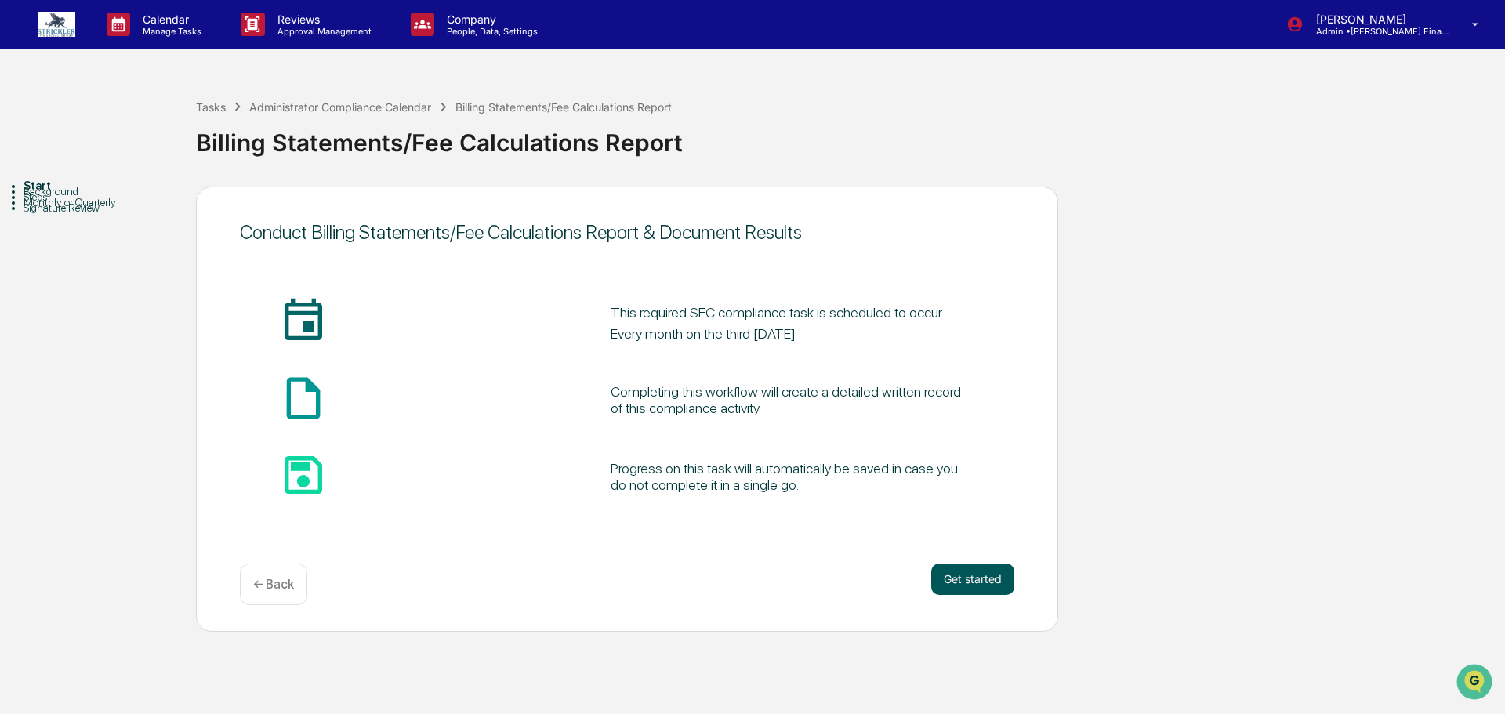
click at [957, 572] on button "Get started" at bounding box center [972, 579] width 83 height 31
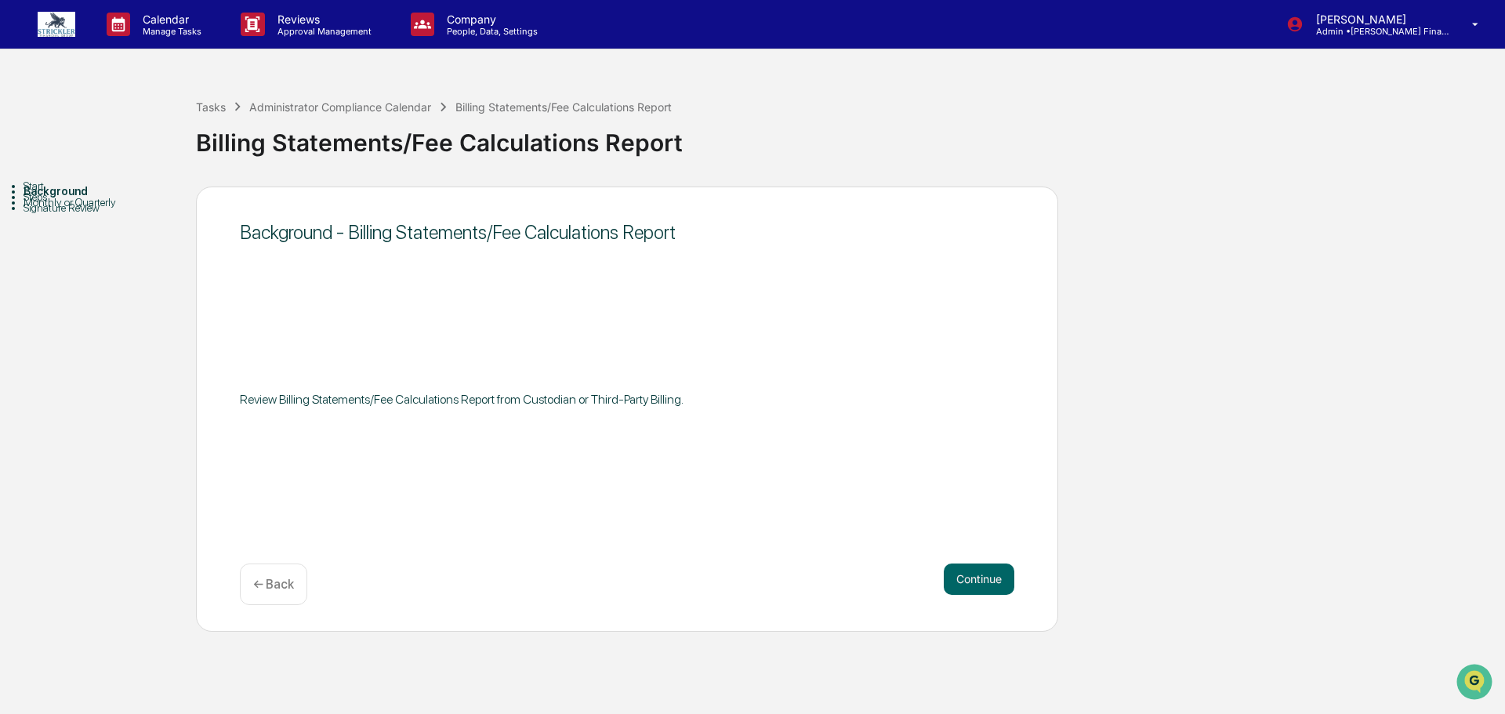
click at [957, 572] on button "Continue" at bounding box center [979, 579] width 71 height 31
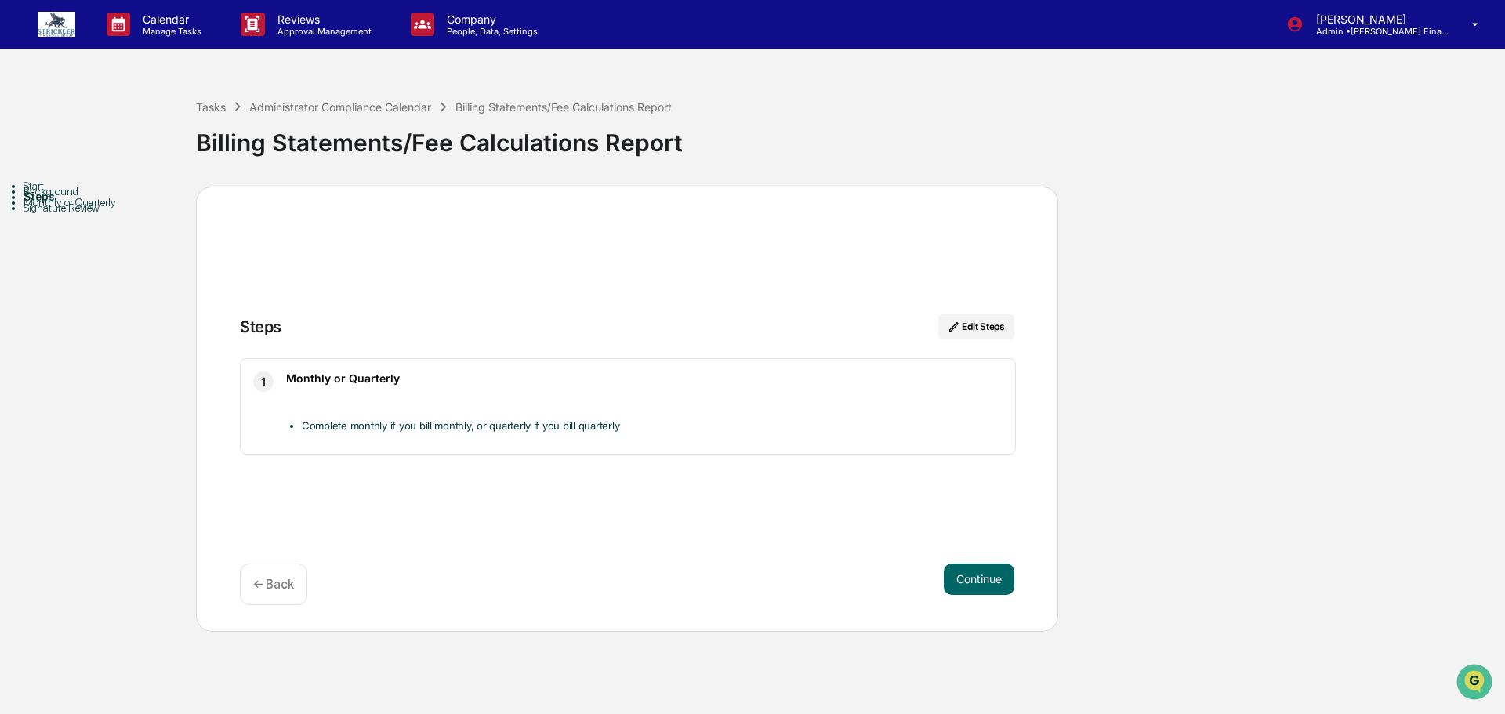
click at [957, 572] on button "Continue" at bounding box center [979, 579] width 71 height 31
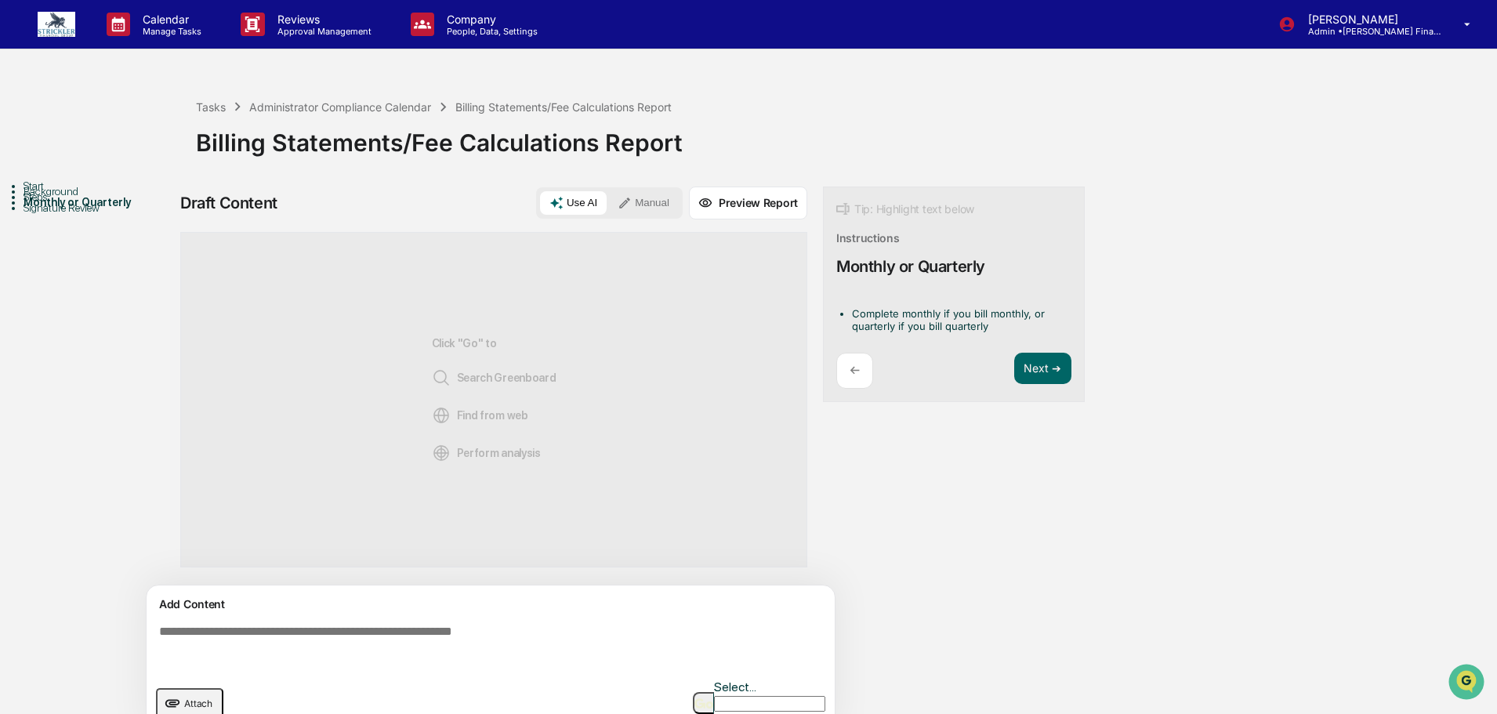
click at [351, 632] on textarea at bounding box center [494, 647] width 682 height 56
paste textarea "**********"
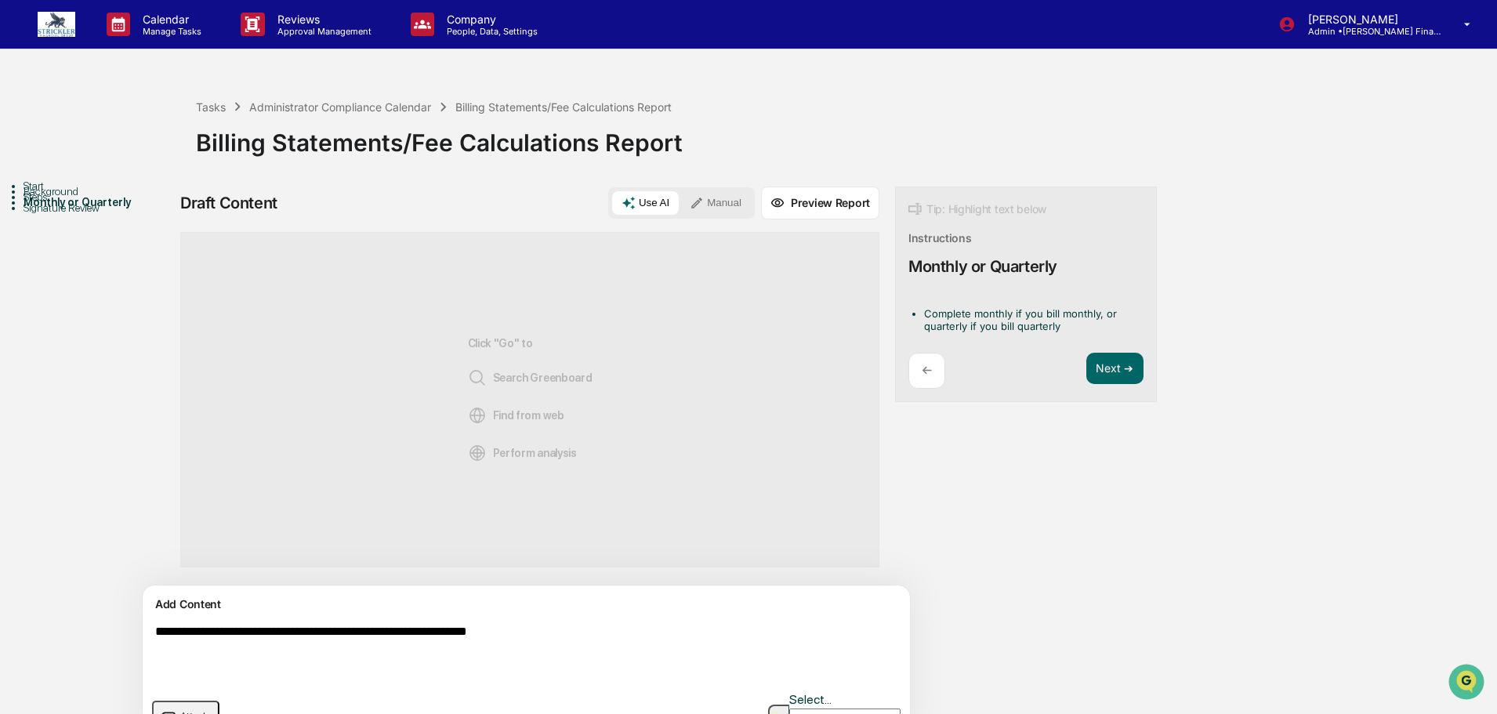
scroll to position [34, 0]
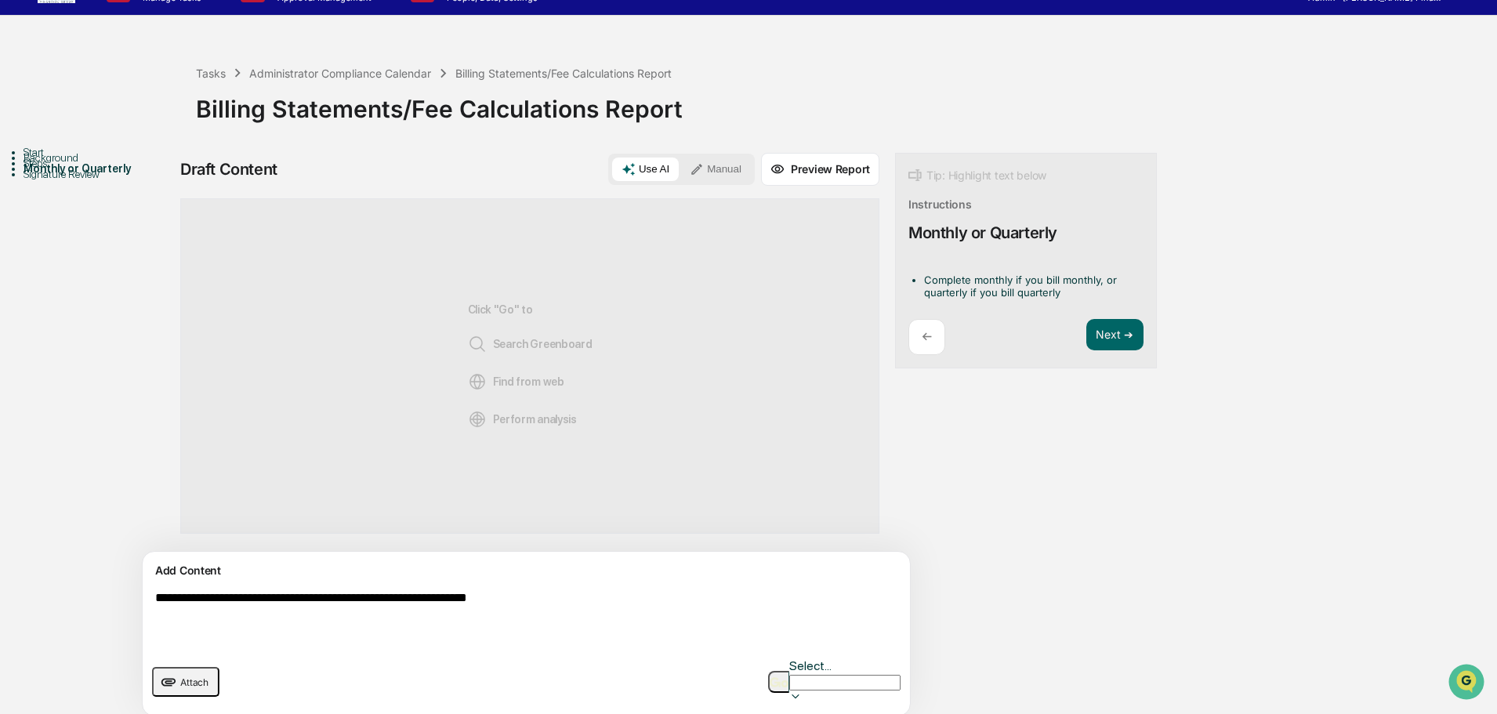
type textarea "**********"
click at [681, 176] on button "Manual" at bounding box center [716, 170] width 71 height 24
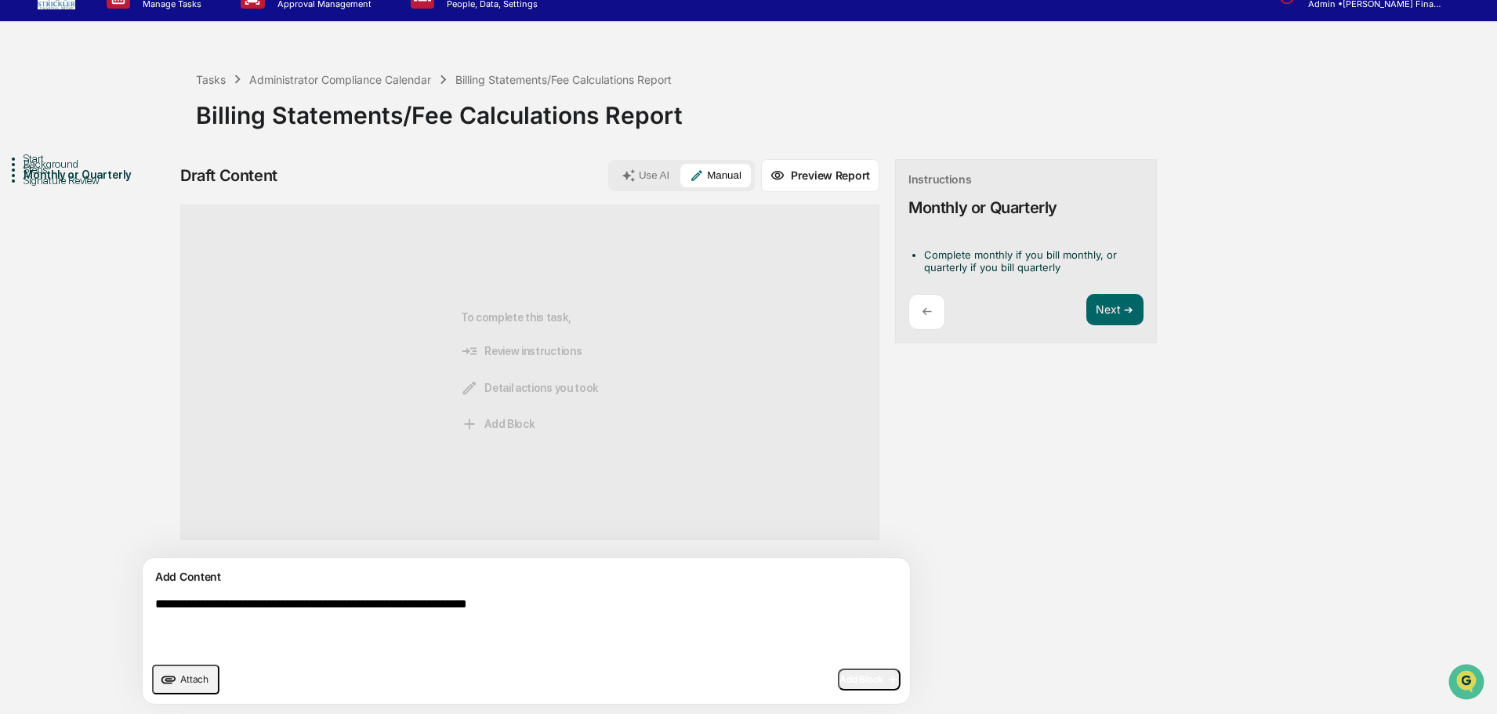
click at [840, 681] on span "Add Block" at bounding box center [870, 679] width 60 height 13
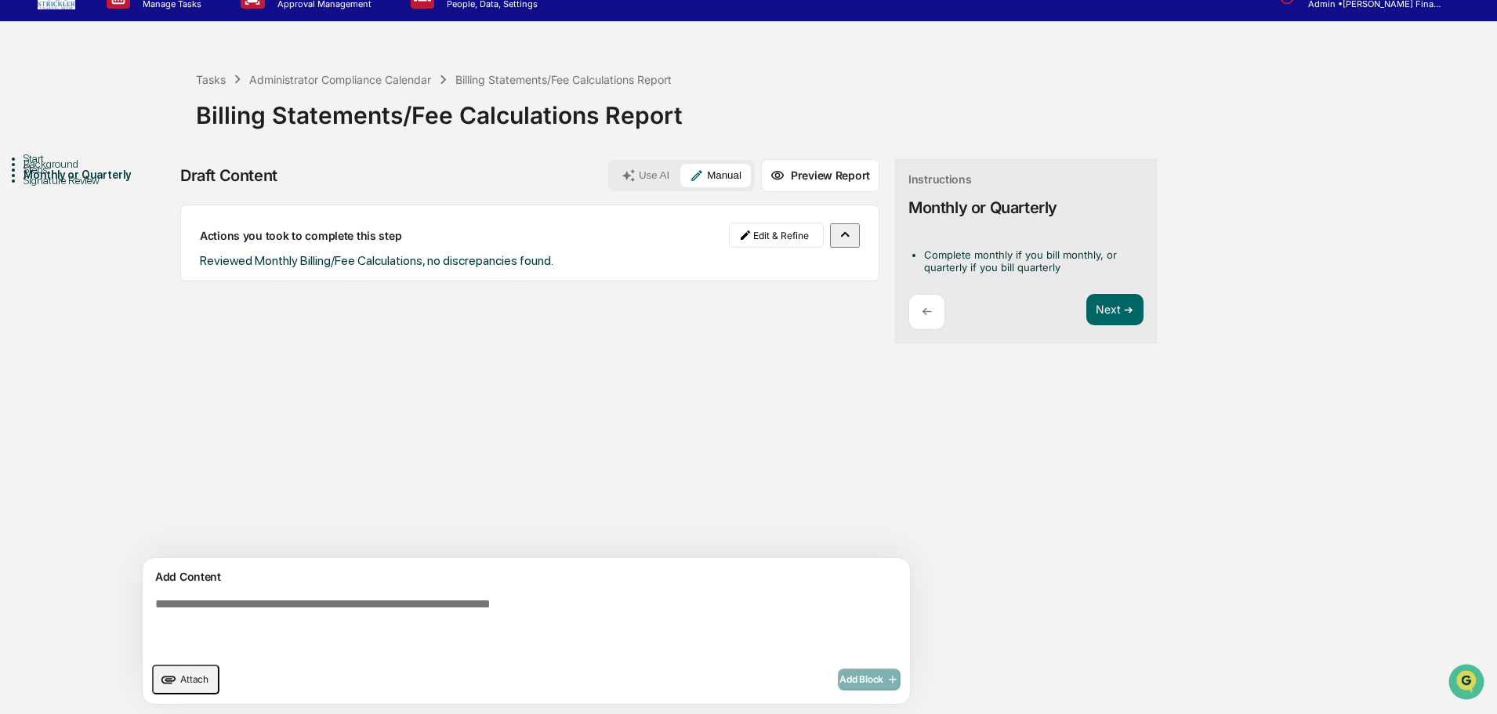
click at [192, 680] on span "Attach" at bounding box center [194, 679] width 28 height 12
click at [194, 681] on span "Attach" at bounding box center [194, 679] width 28 height 12
click at [189, 670] on button "Attach" at bounding box center [185, 680] width 67 height 30
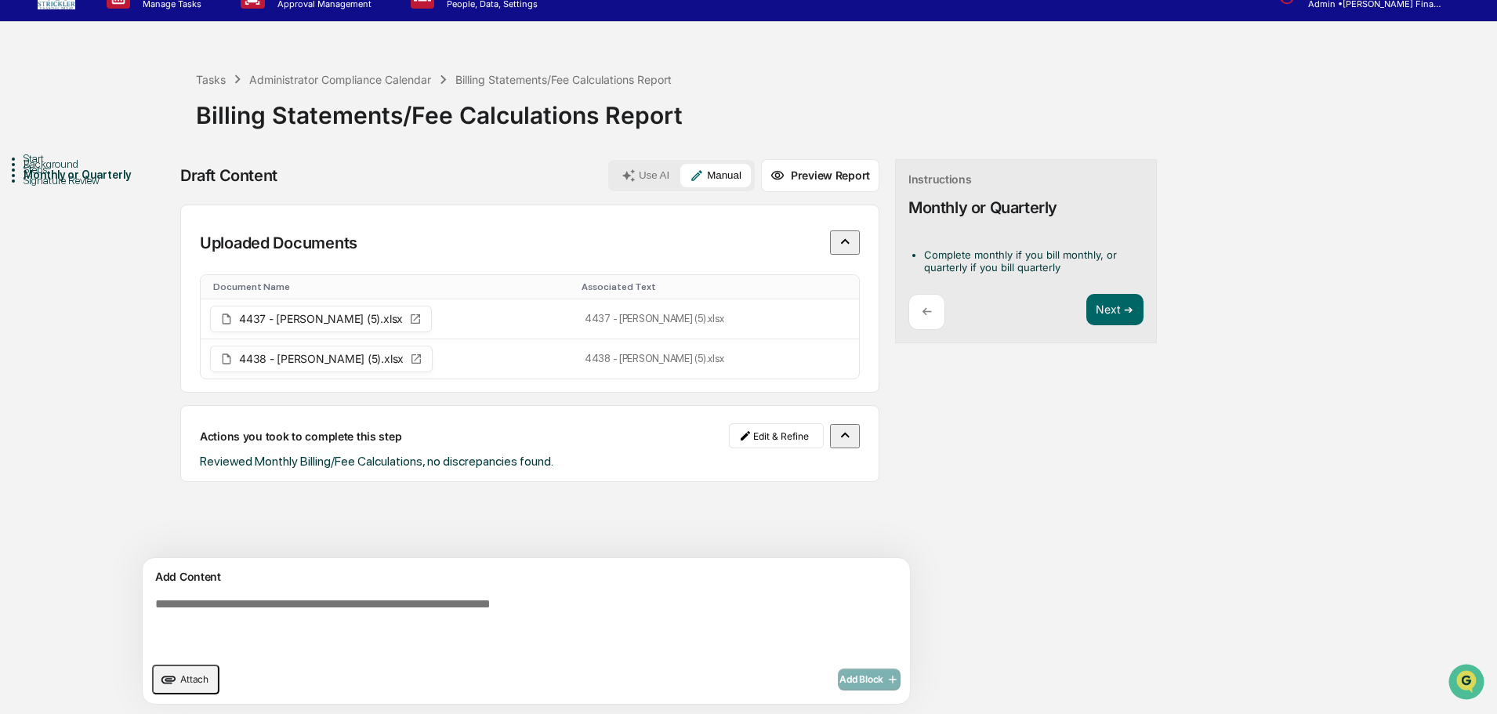
click at [199, 677] on span "Attach" at bounding box center [194, 679] width 28 height 12
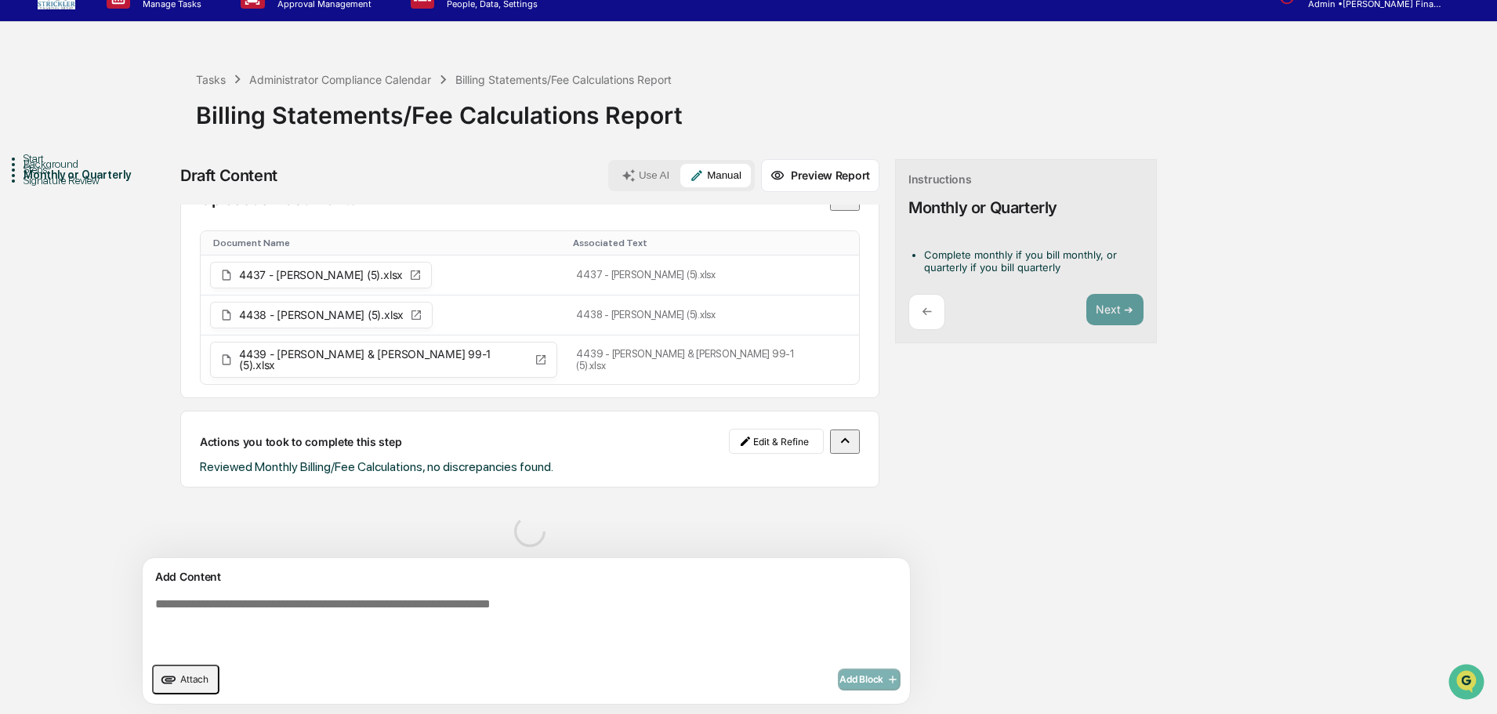
click at [186, 677] on button "Attach" at bounding box center [185, 680] width 67 height 30
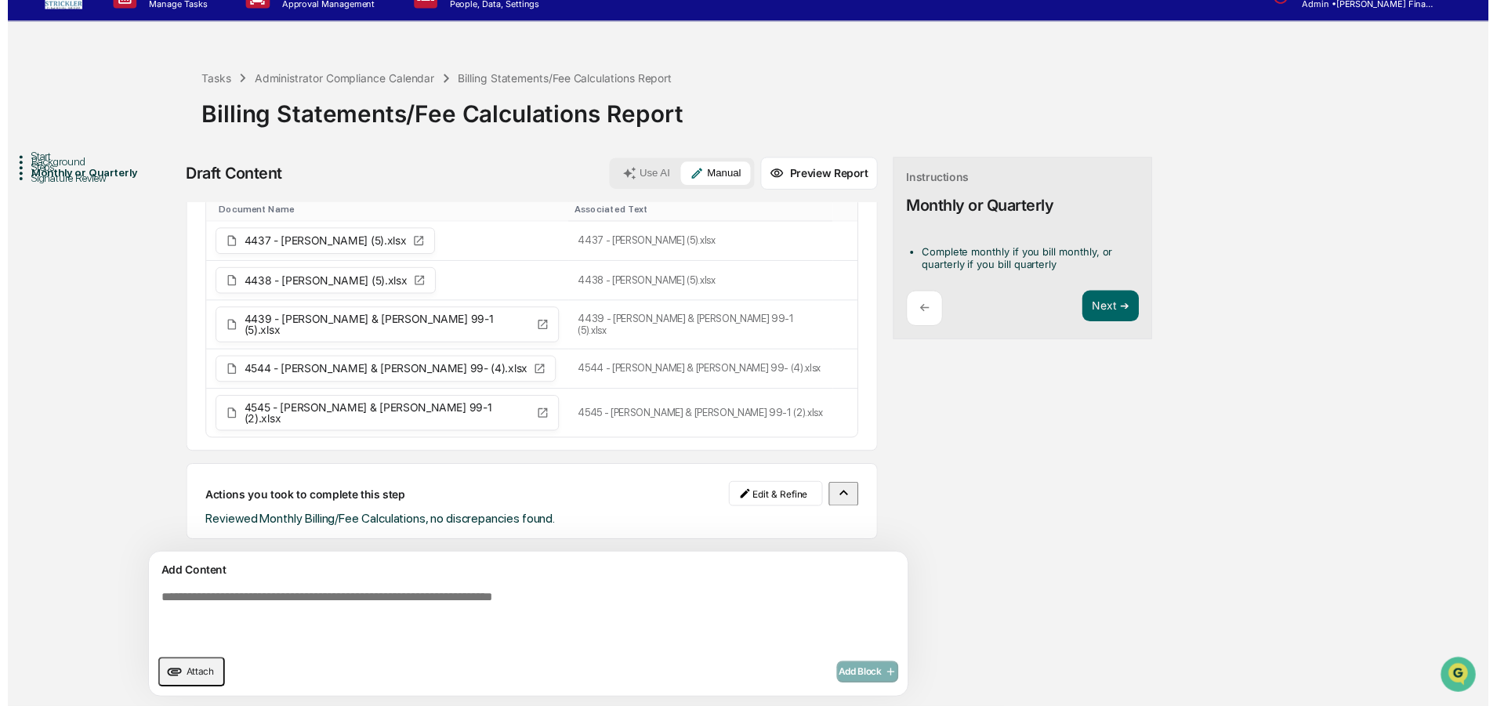
scroll to position [53, 0]
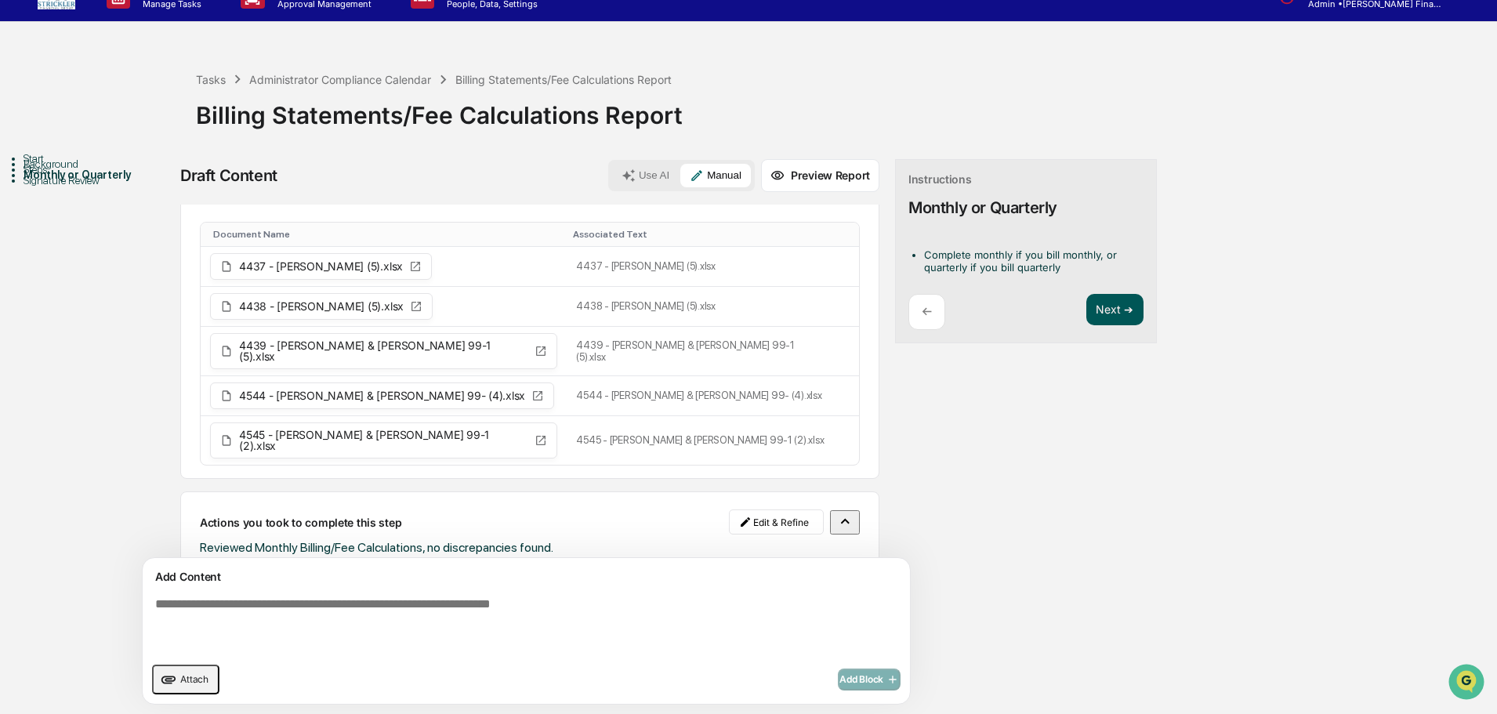
click at [1087, 309] on button "Next ➔" at bounding box center [1115, 310] width 57 height 32
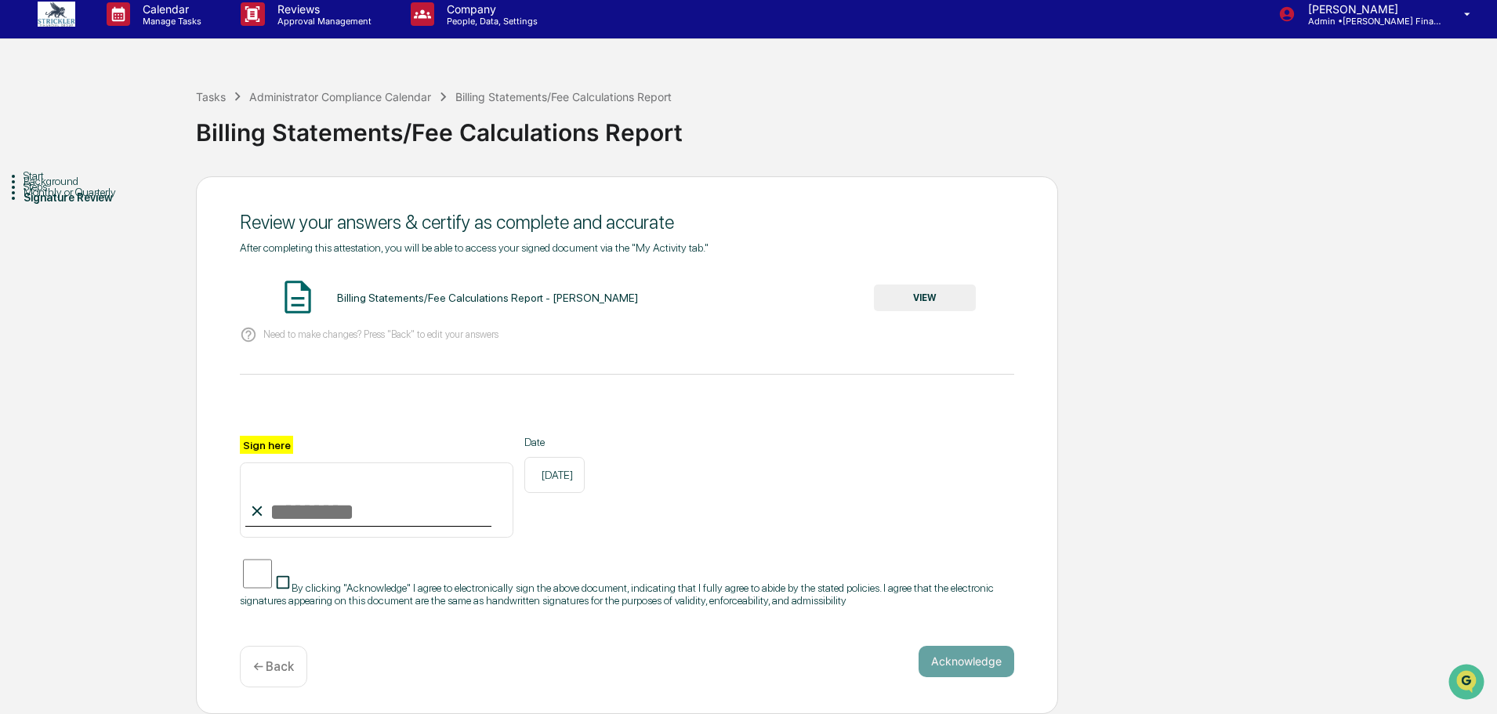
click at [946, 285] on button "VIEW" at bounding box center [925, 298] width 102 height 27
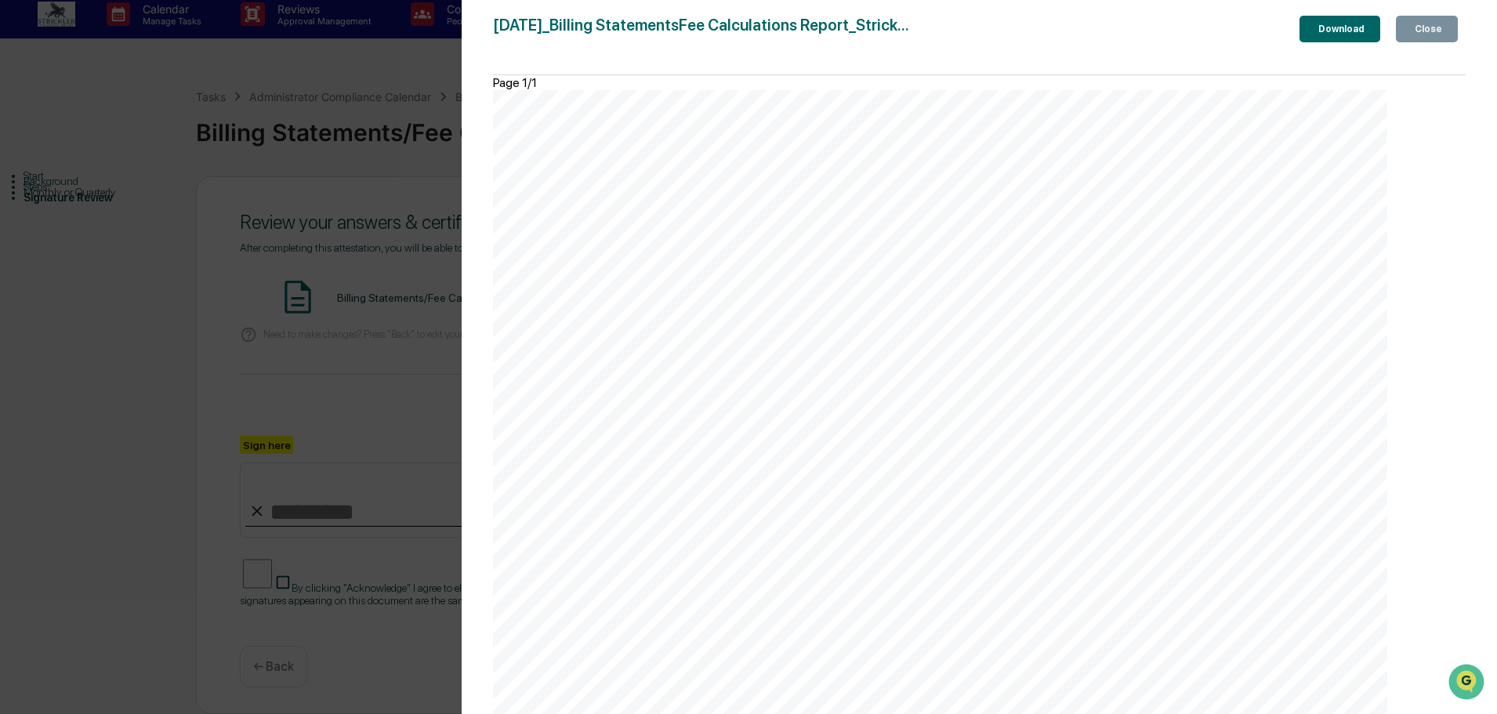
click at [1421, 34] on div "Close" at bounding box center [1427, 29] width 31 height 11
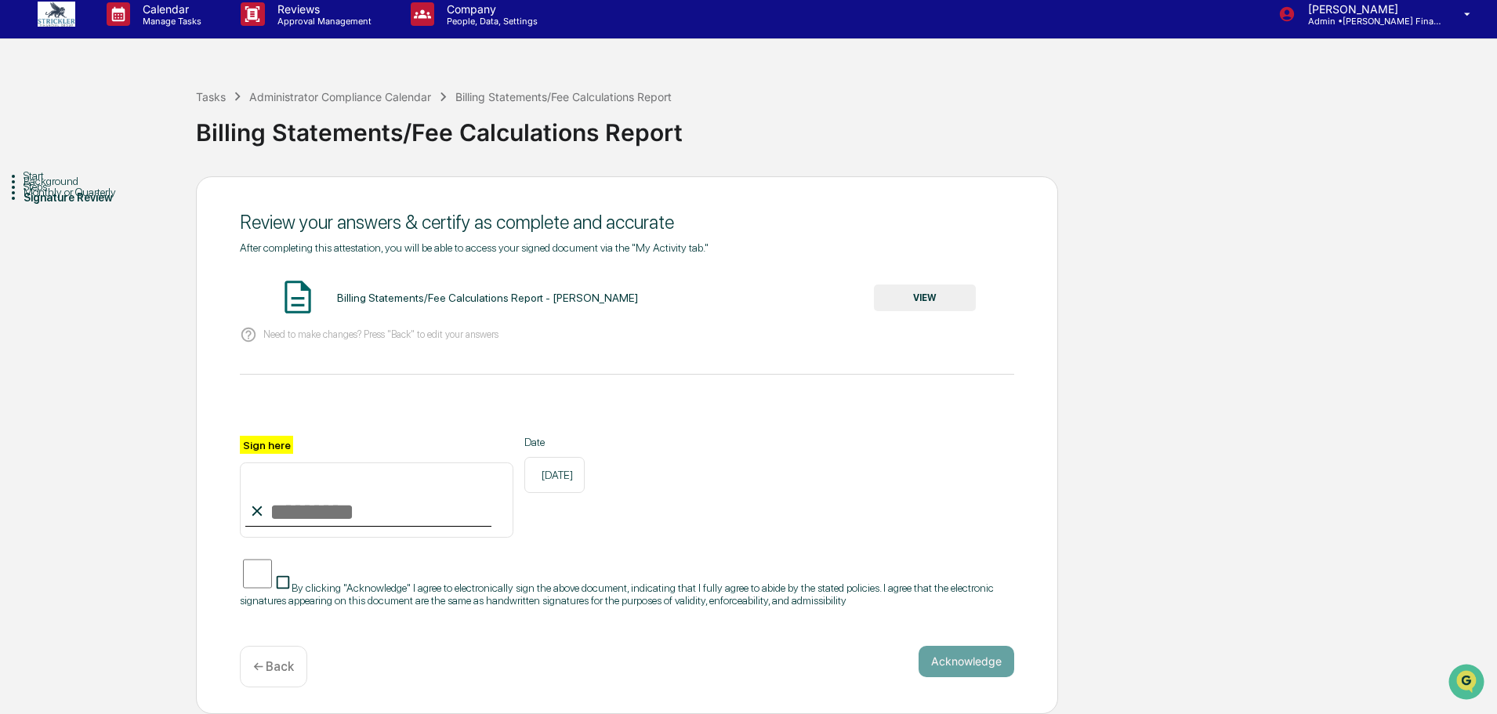
click at [367, 501] on input "Sign here" at bounding box center [377, 500] width 274 height 75
type input "**********"
click at [977, 664] on button "Acknowledge" at bounding box center [967, 661] width 96 height 31
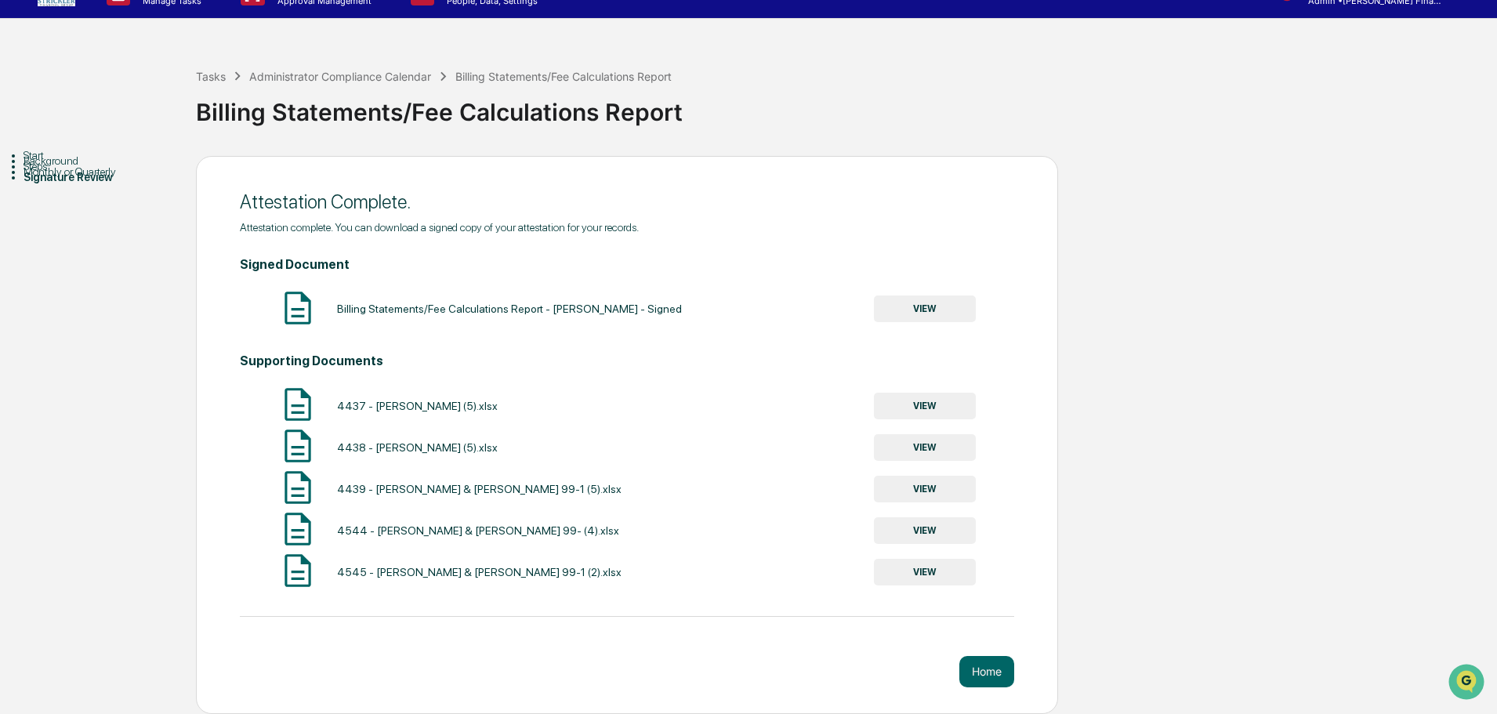
scroll to position [46, 0]
click at [976, 674] on button "Home" at bounding box center [987, 671] width 55 height 31
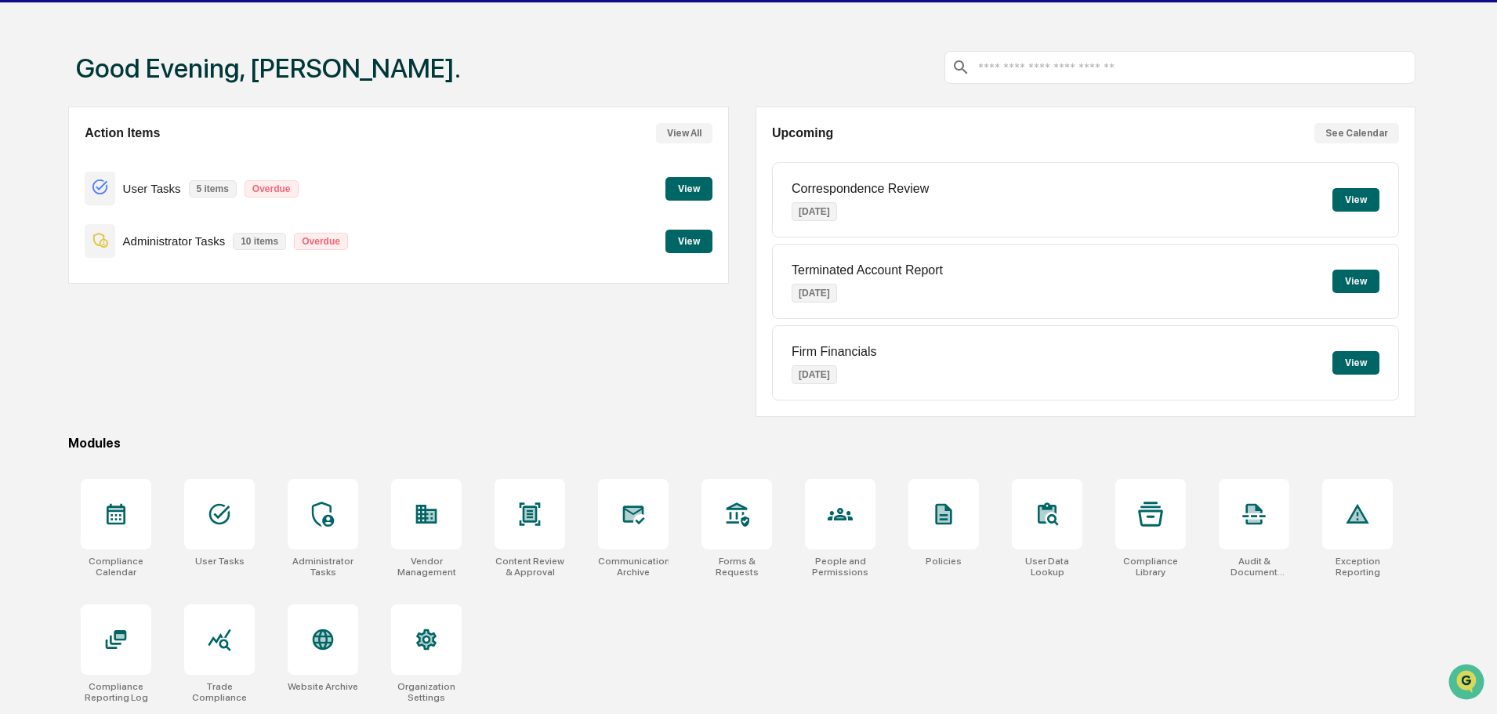
click at [701, 246] on button "View" at bounding box center [689, 242] width 47 height 24
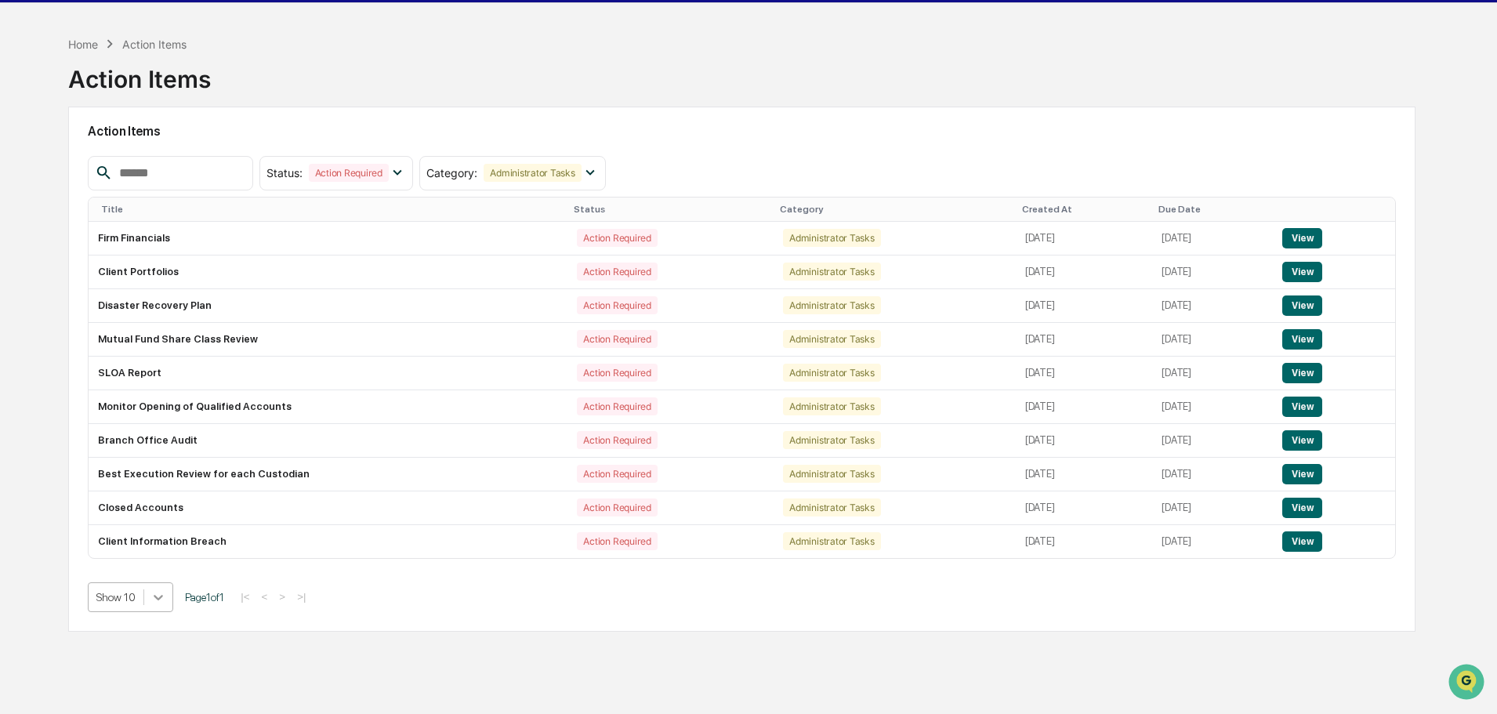
scroll to position [83, 0]
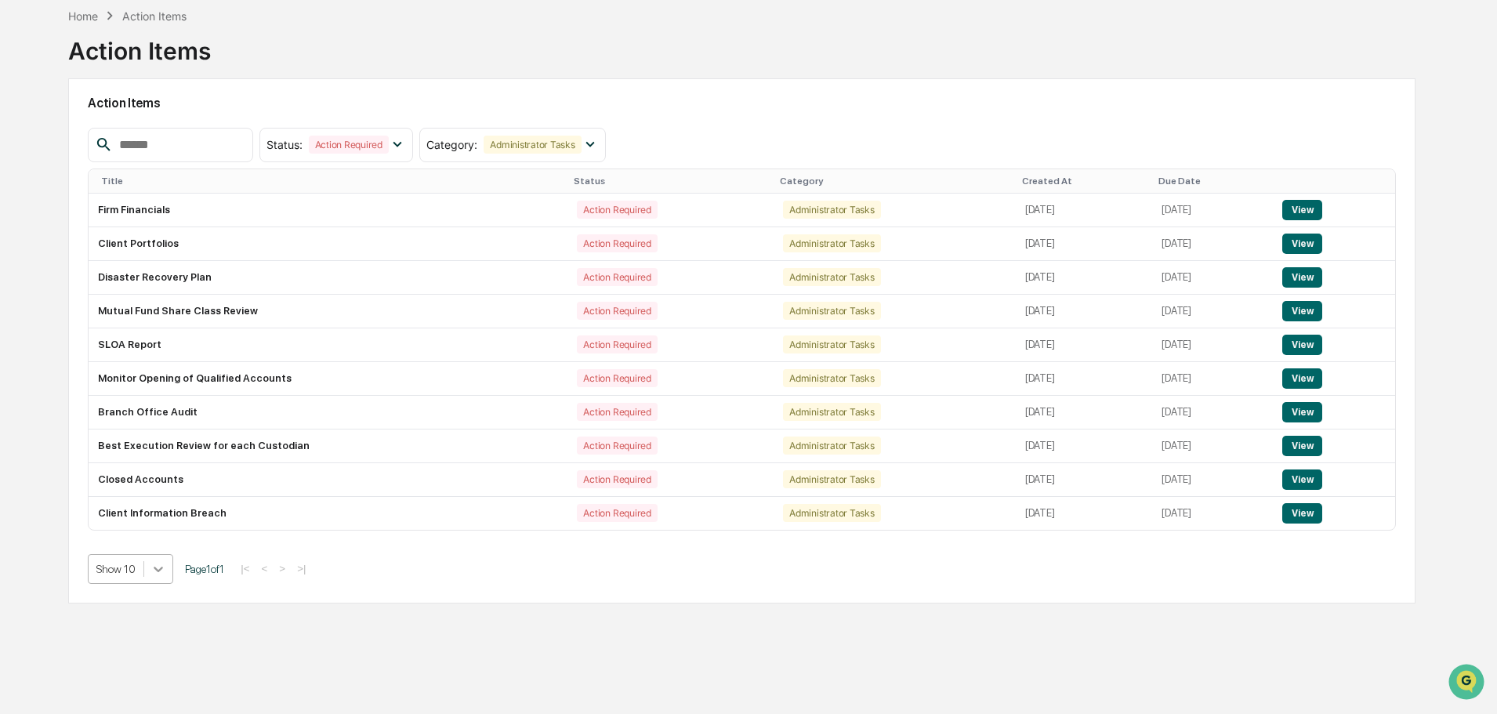
click at [161, 601] on body "Calendar Manage Tasks Reviews Approval Management Company People, Data, Setting…" at bounding box center [748, 320] width 1497 height 789
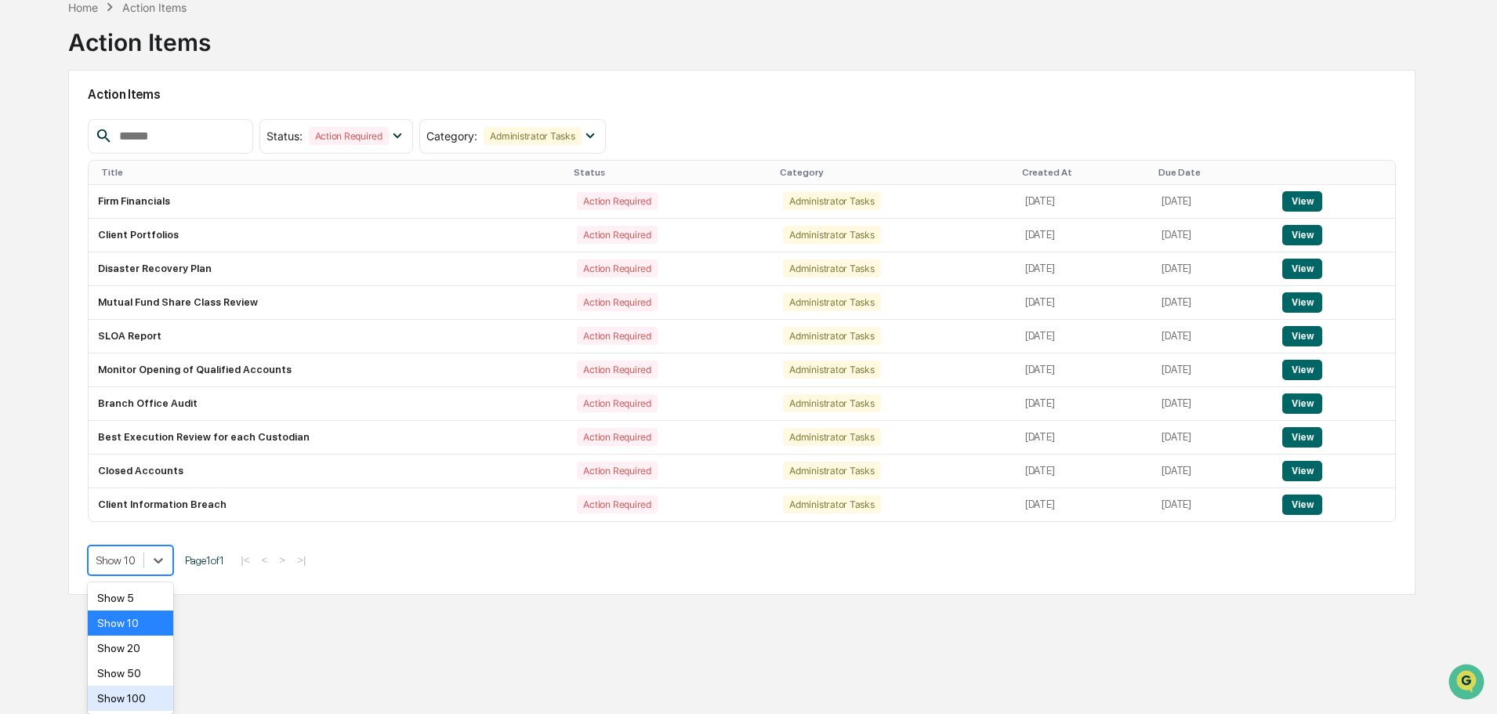
click at [123, 699] on div "Show 100" at bounding box center [130, 698] width 85 height 25
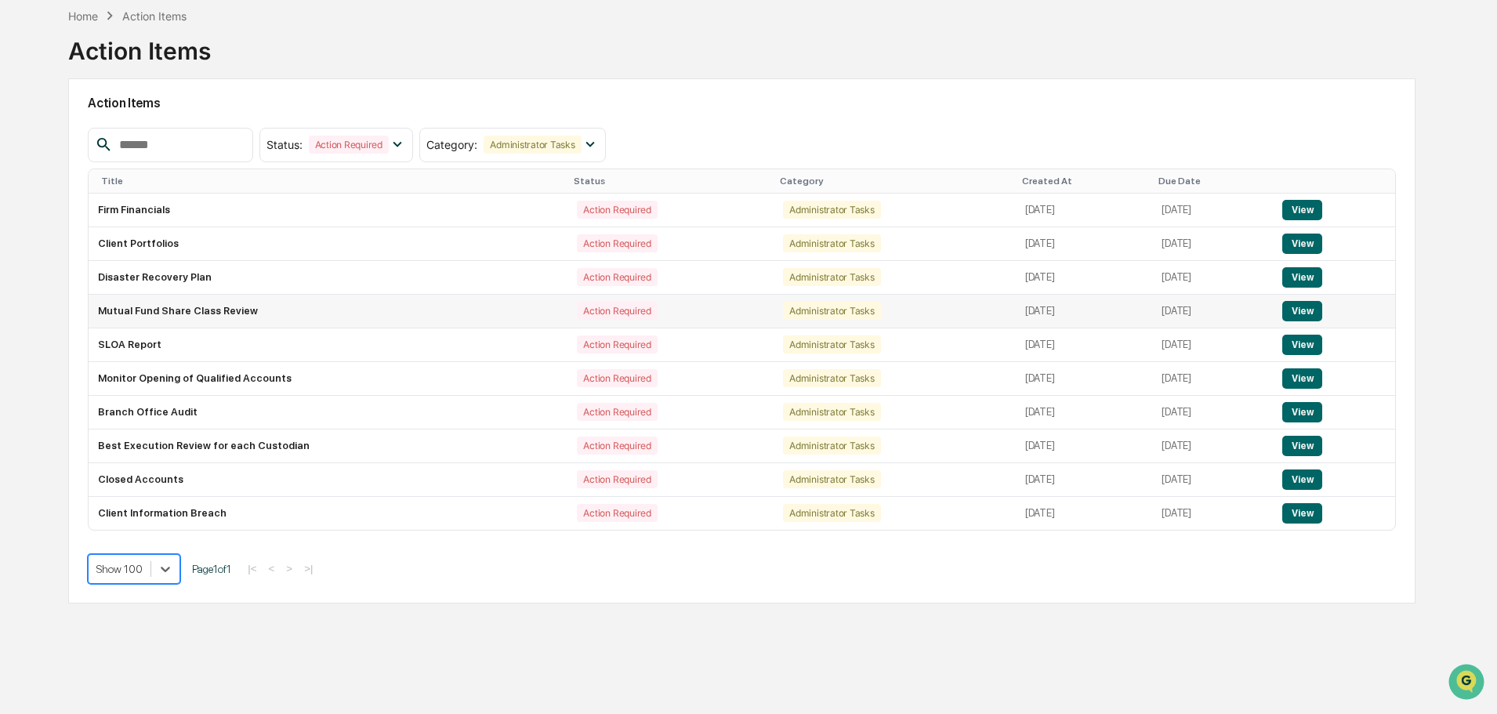
scroll to position [0, 0]
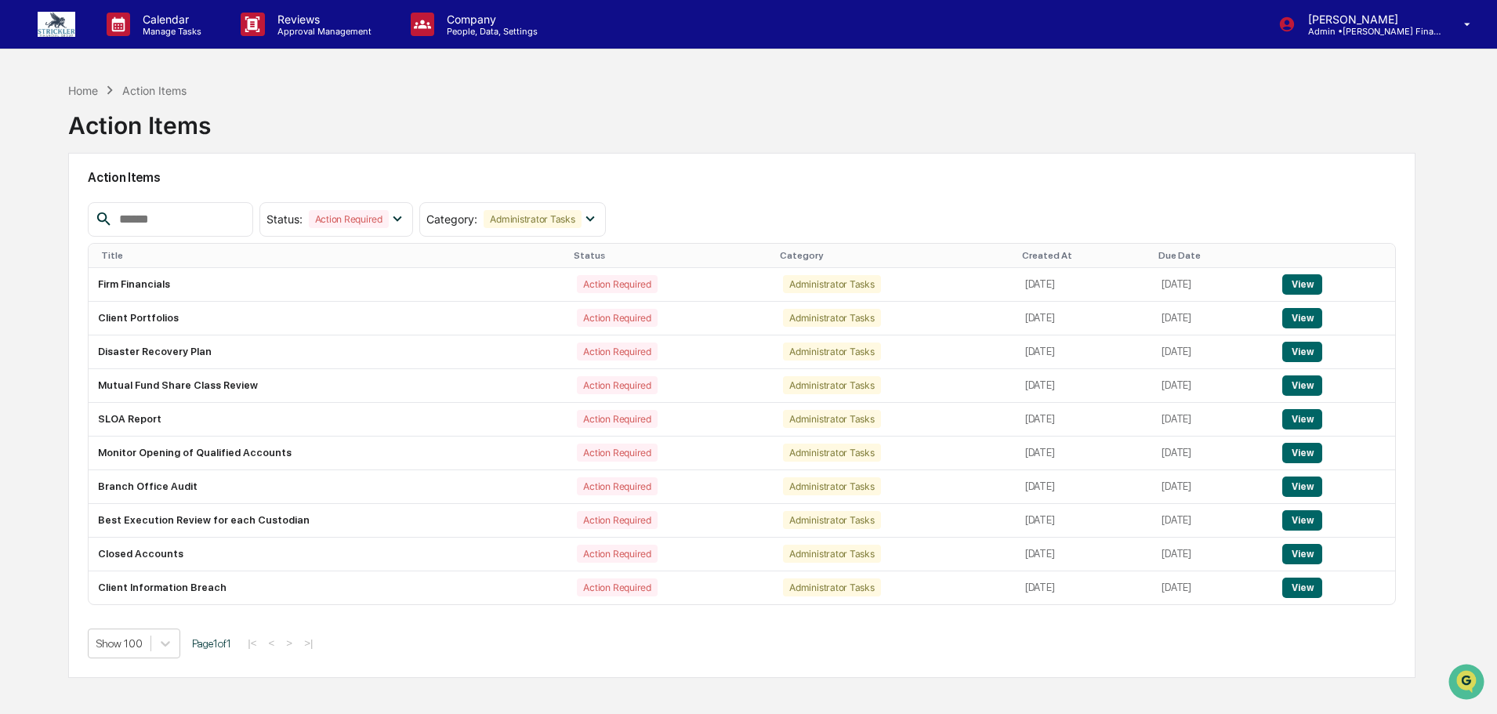
click at [95, 82] on div "Home Action Items" at bounding box center [127, 90] width 118 height 17
click at [82, 86] on div "Home" at bounding box center [83, 90] width 30 height 13
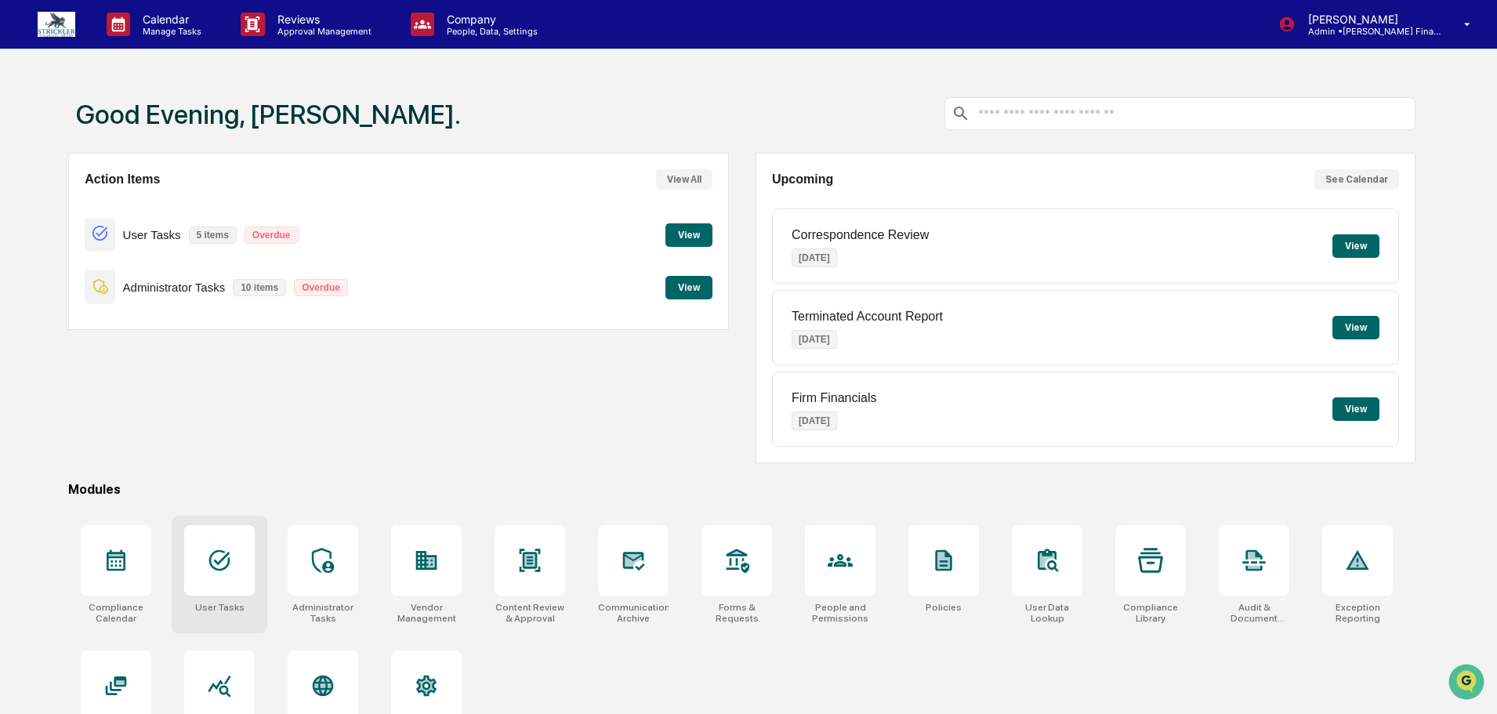
scroll to position [74, 0]
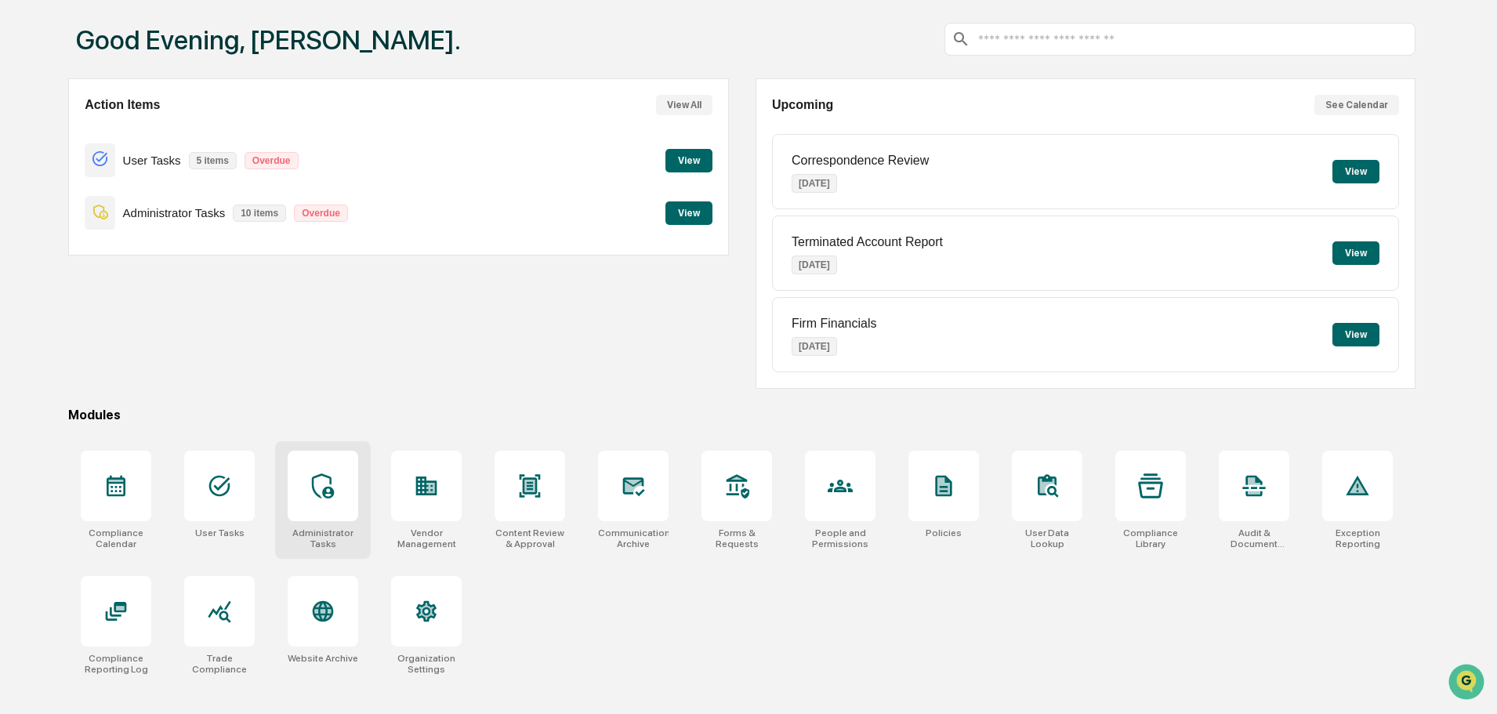
click at [312, 506] on div at bounding box center [323, 486] width 71 height 71
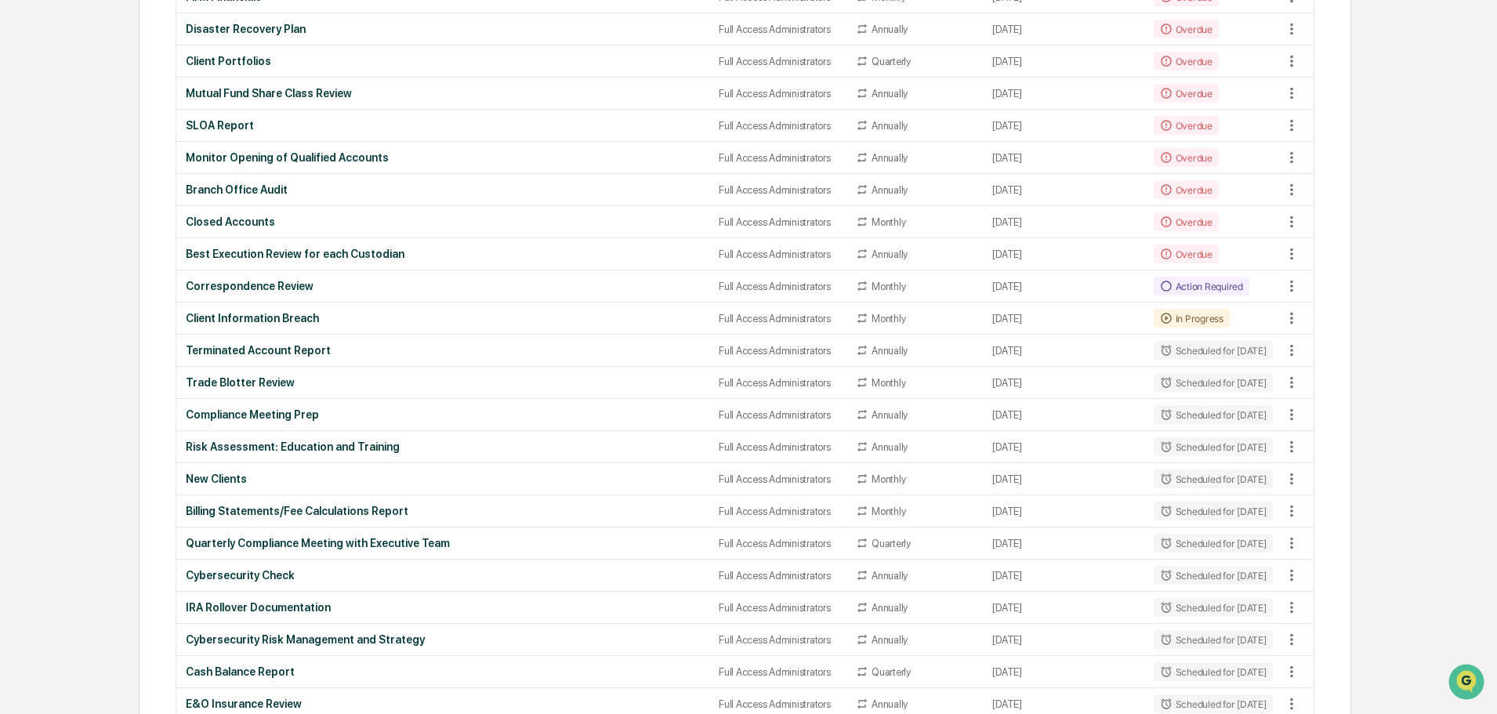
scroll to position [334, 0]
click at [256, 219] on div "Closed Accounts" at bounding box center [443, 222] width 514 height 13
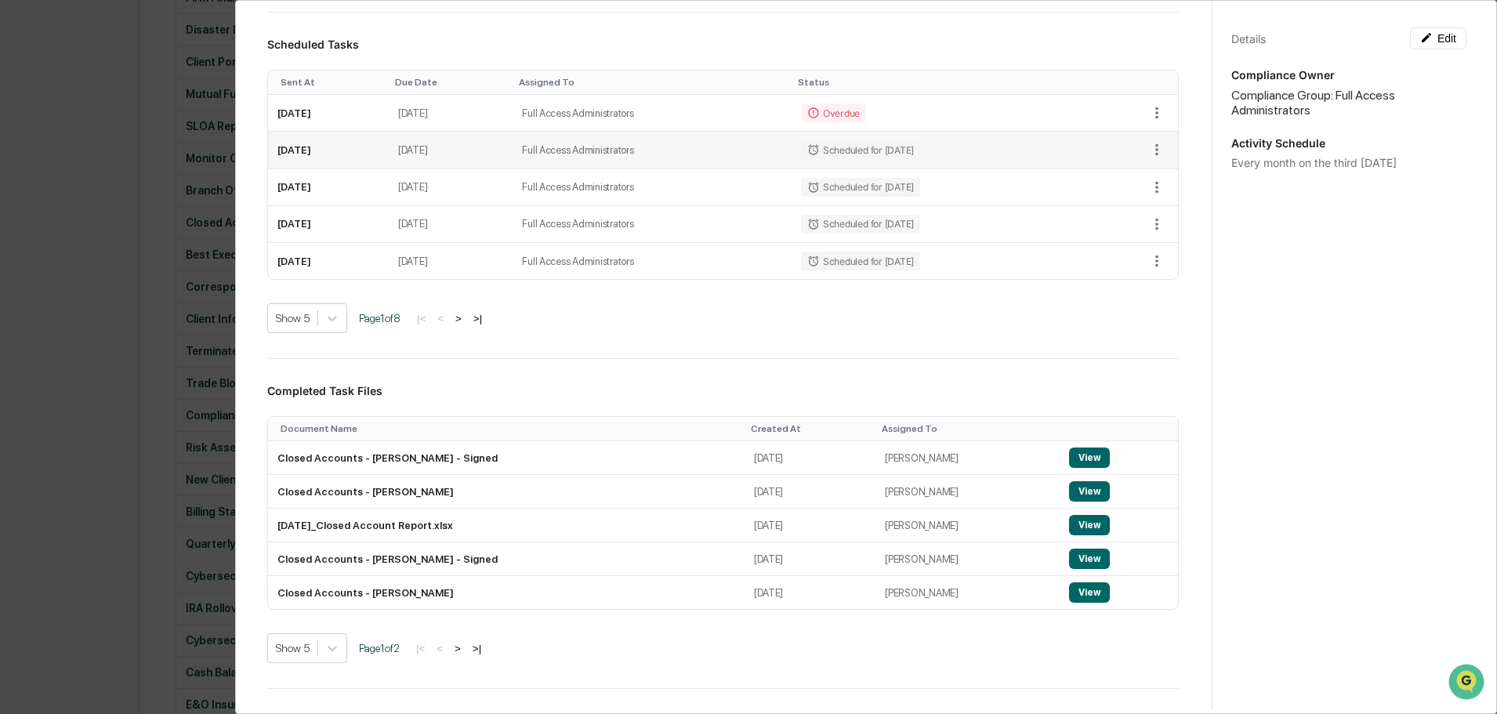
scroll to position [286, 0]
click at [1069, 535] on button "View" at bounding box center [1089, 524] width 41 height 20
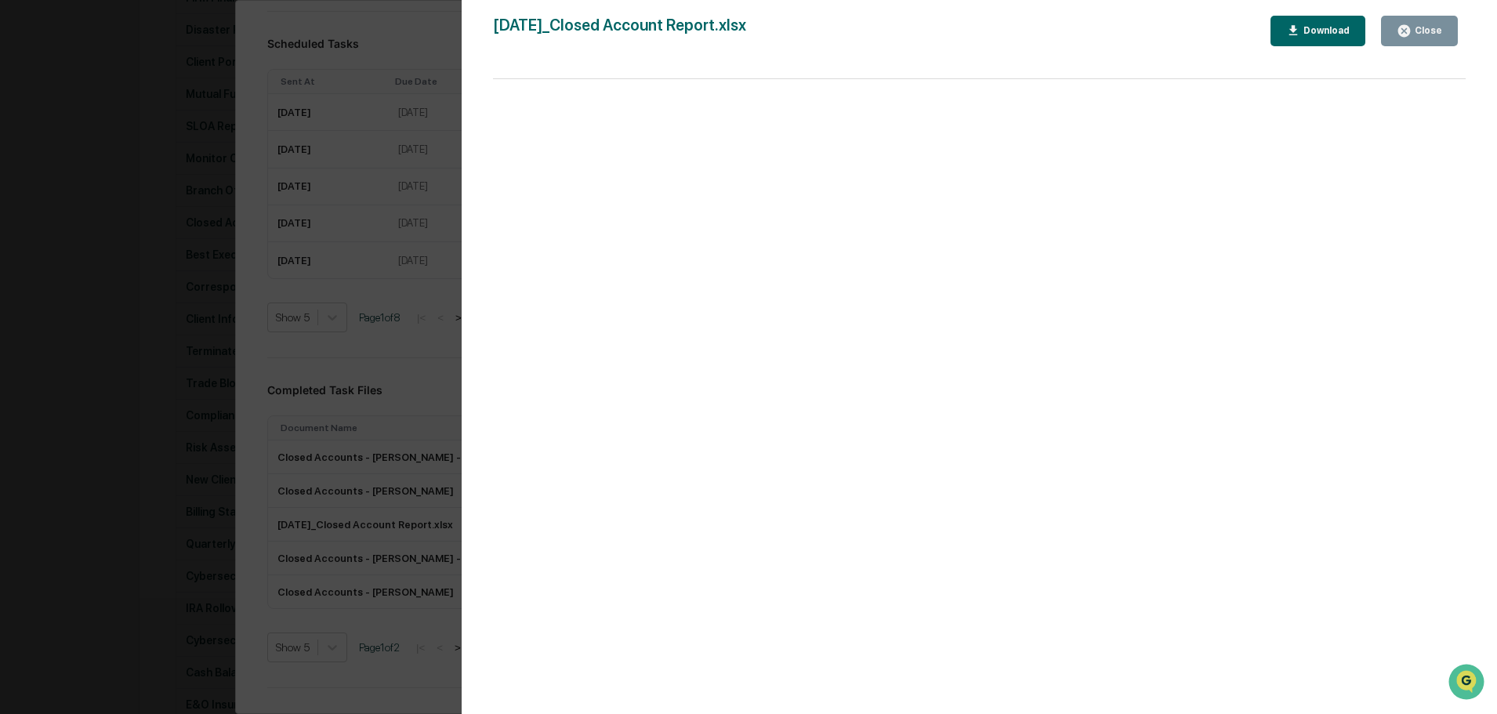
click at [1424, 31] on div "Close" at bounding box center [1427, 30] width 31 height 11
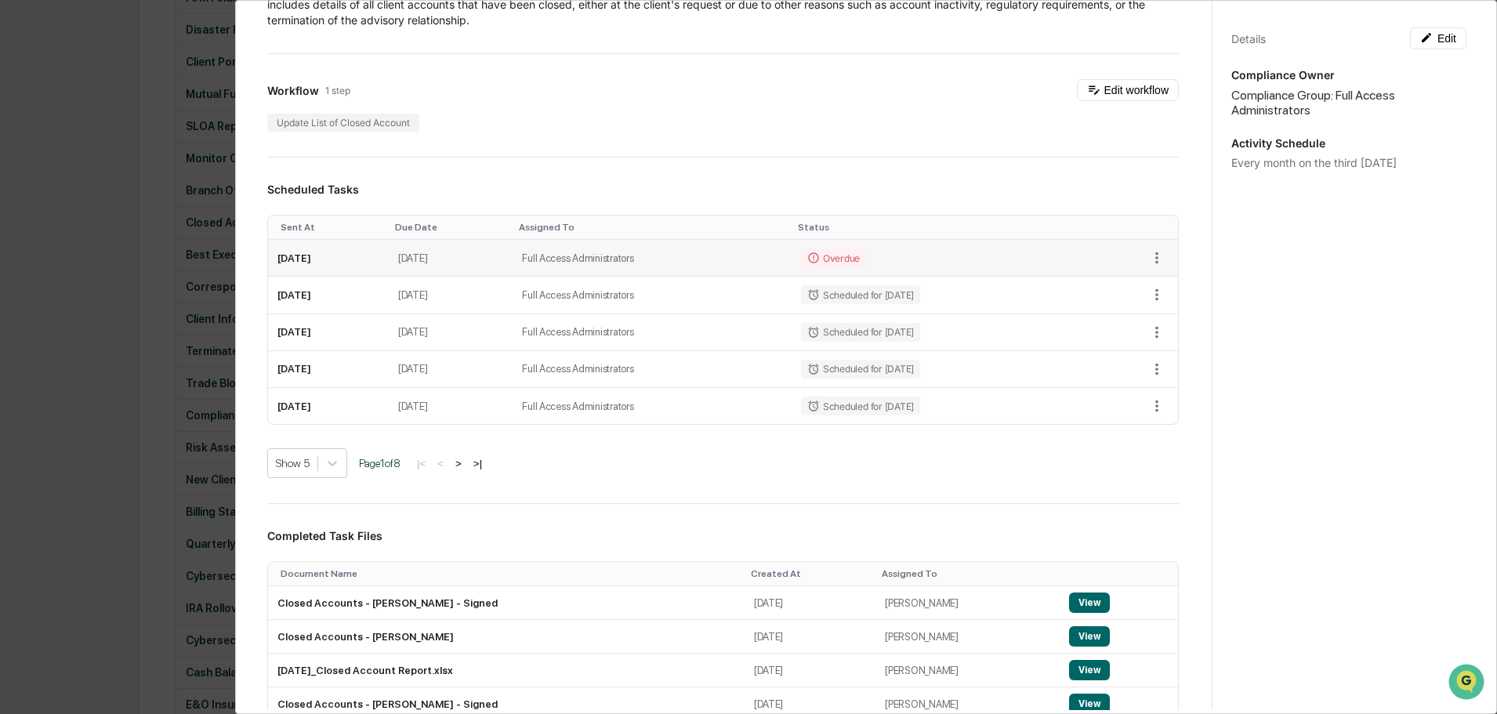
scroll to position [142, 0]
click at [1072, 645] on button "View" at bounding box center [1089, 635] width 41 height 20
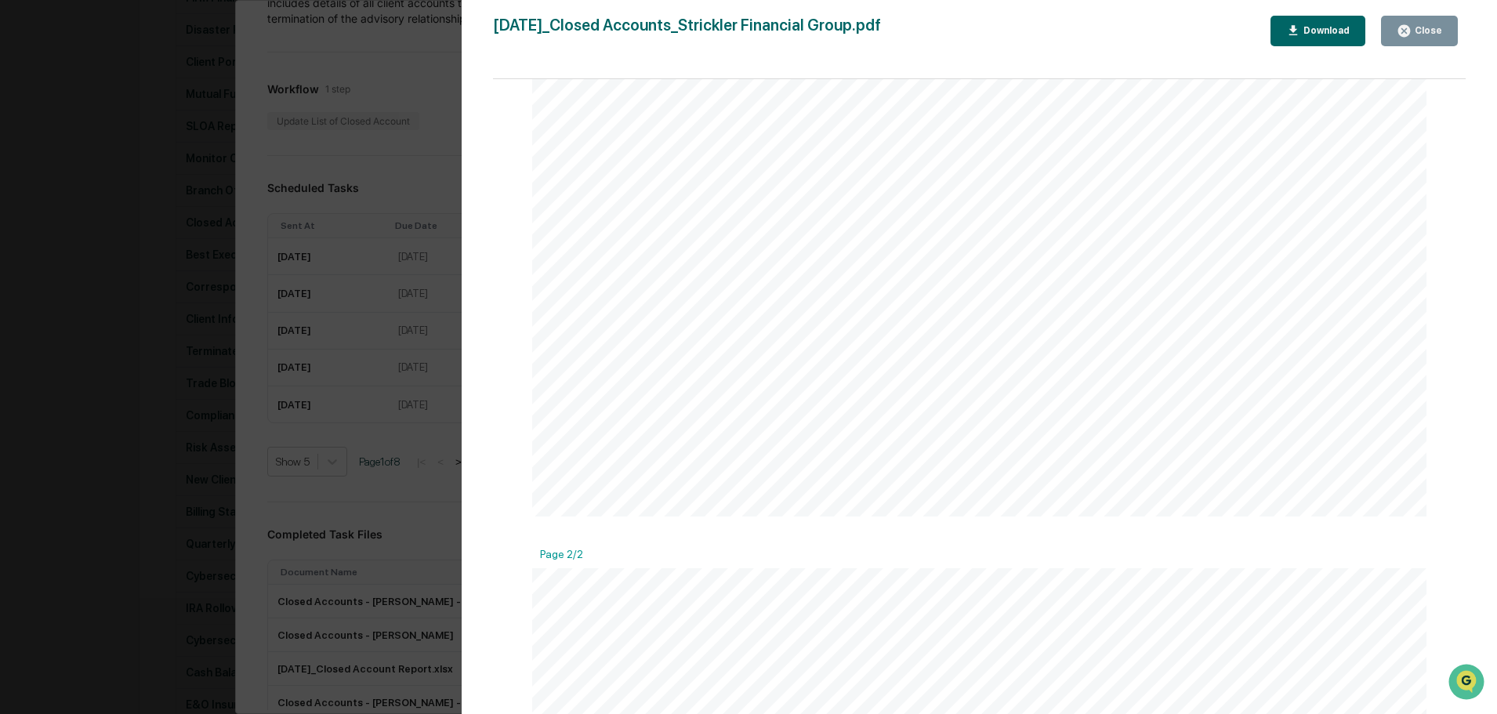
scroll to position [835, 0]
click at [1412, 25] on icon "button" at bounding box center [1404, 31] width 15 height 15
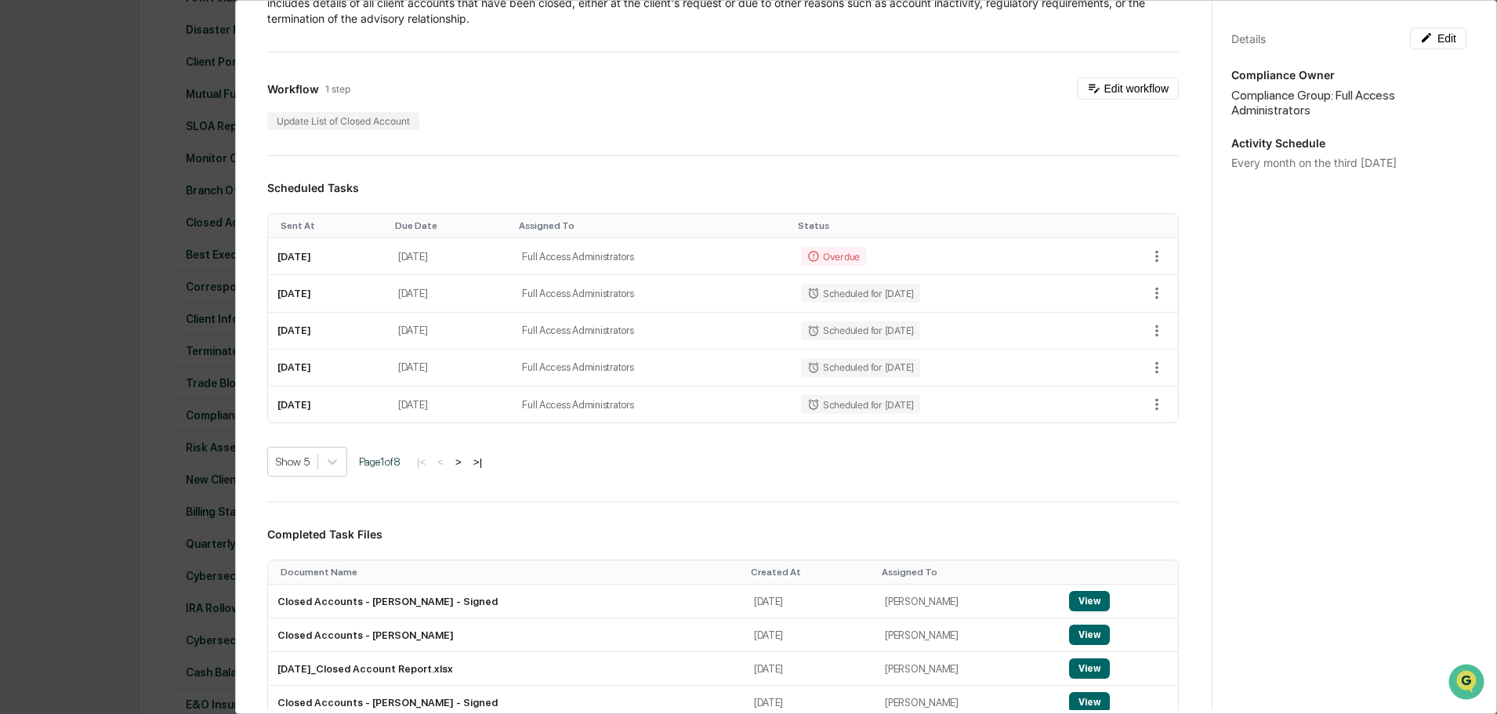
scroll to position [0, 0]
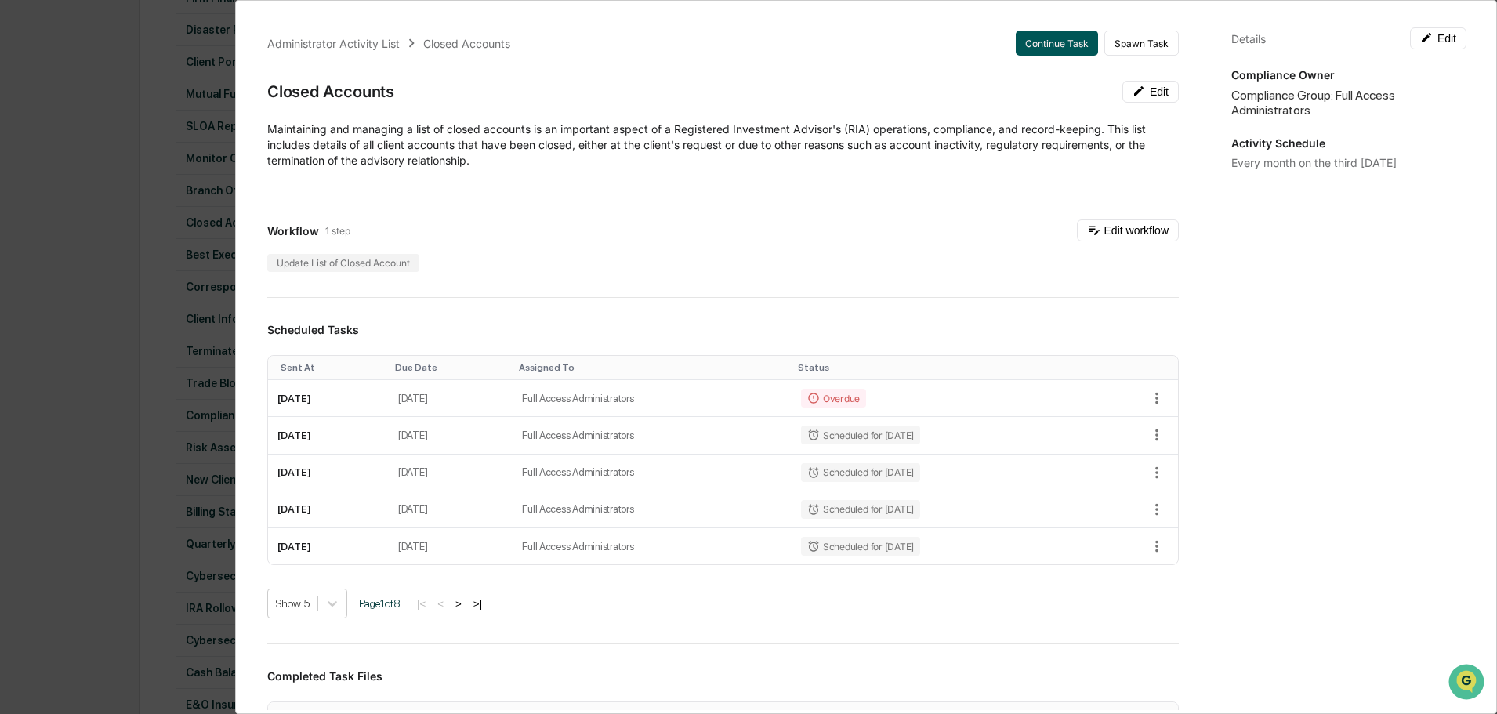
click at [1047, 49] on button "Continue Task" at bounding box center [1057, 43] width 82 height 25
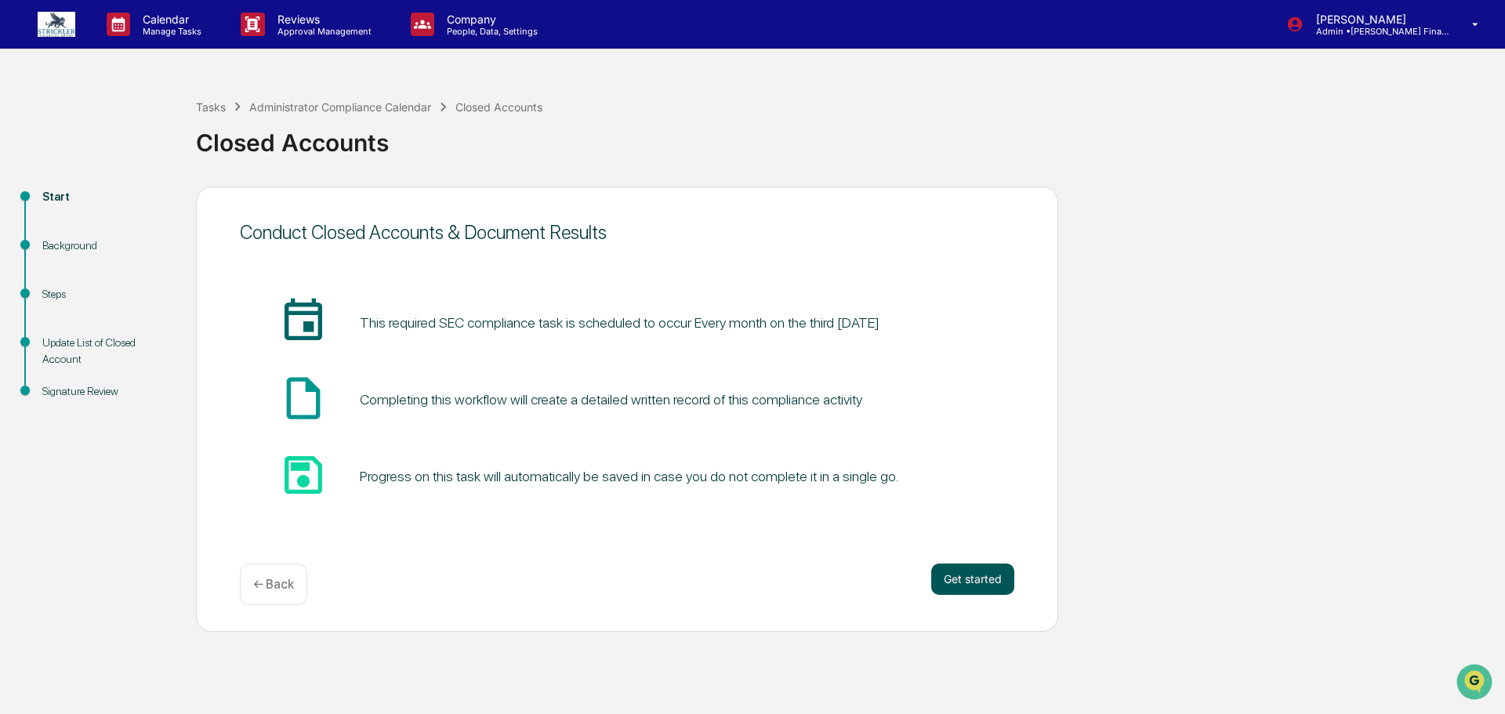
click at [972, 579] on button "Get started" at bounding box center [972, 579] width 83 height 31
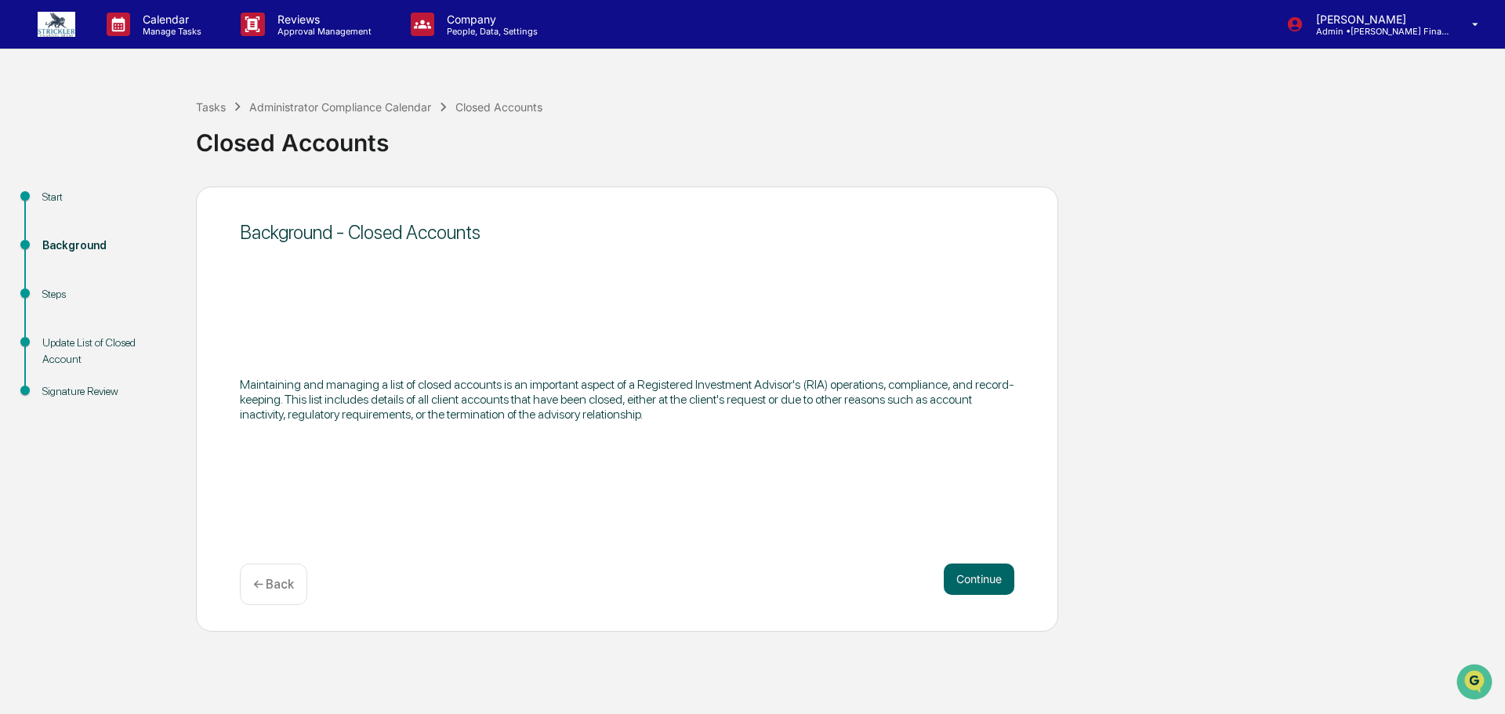
click at [972, 579] on button "Continue" at bounding box center [979, 579] width 71 height 31
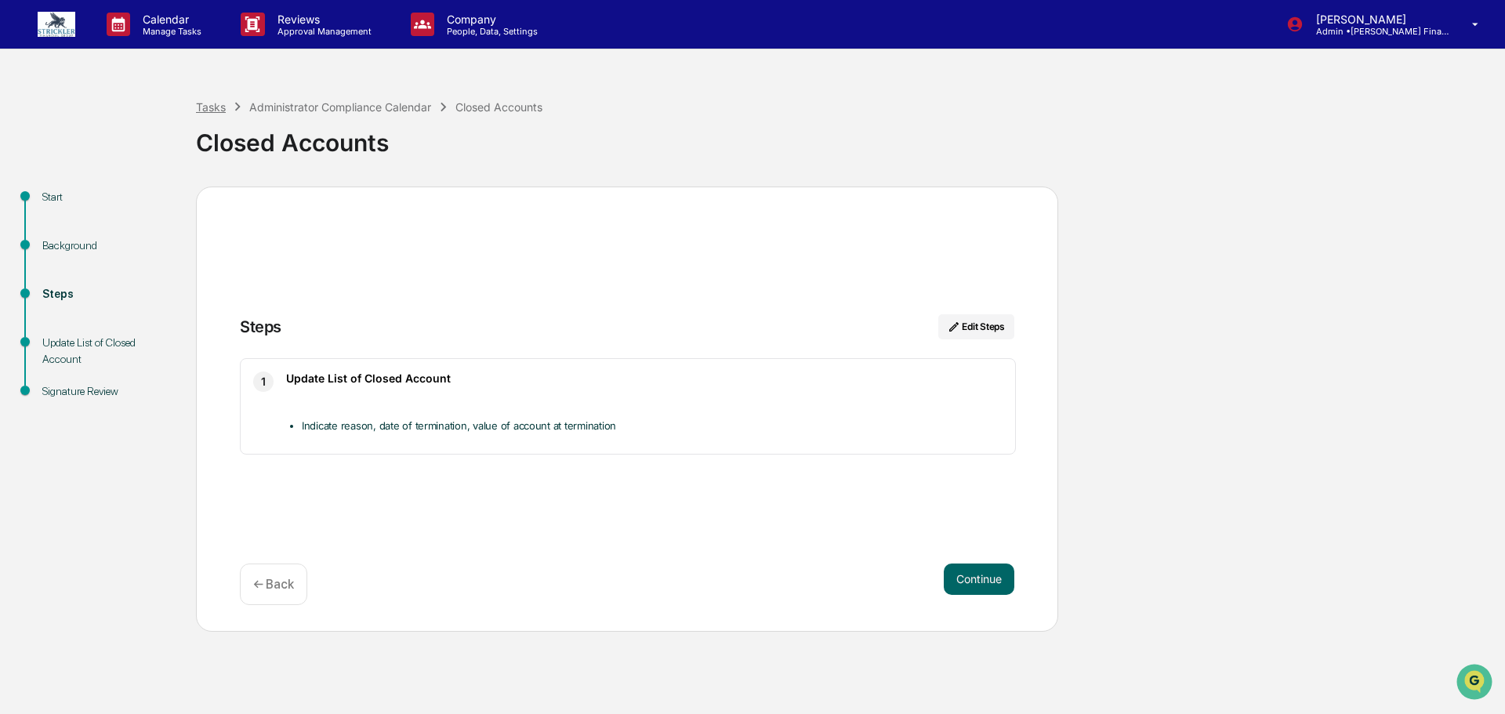
click at [207, 103] on div "Tasks" at bounding box center [211, 106] width 30 height 13
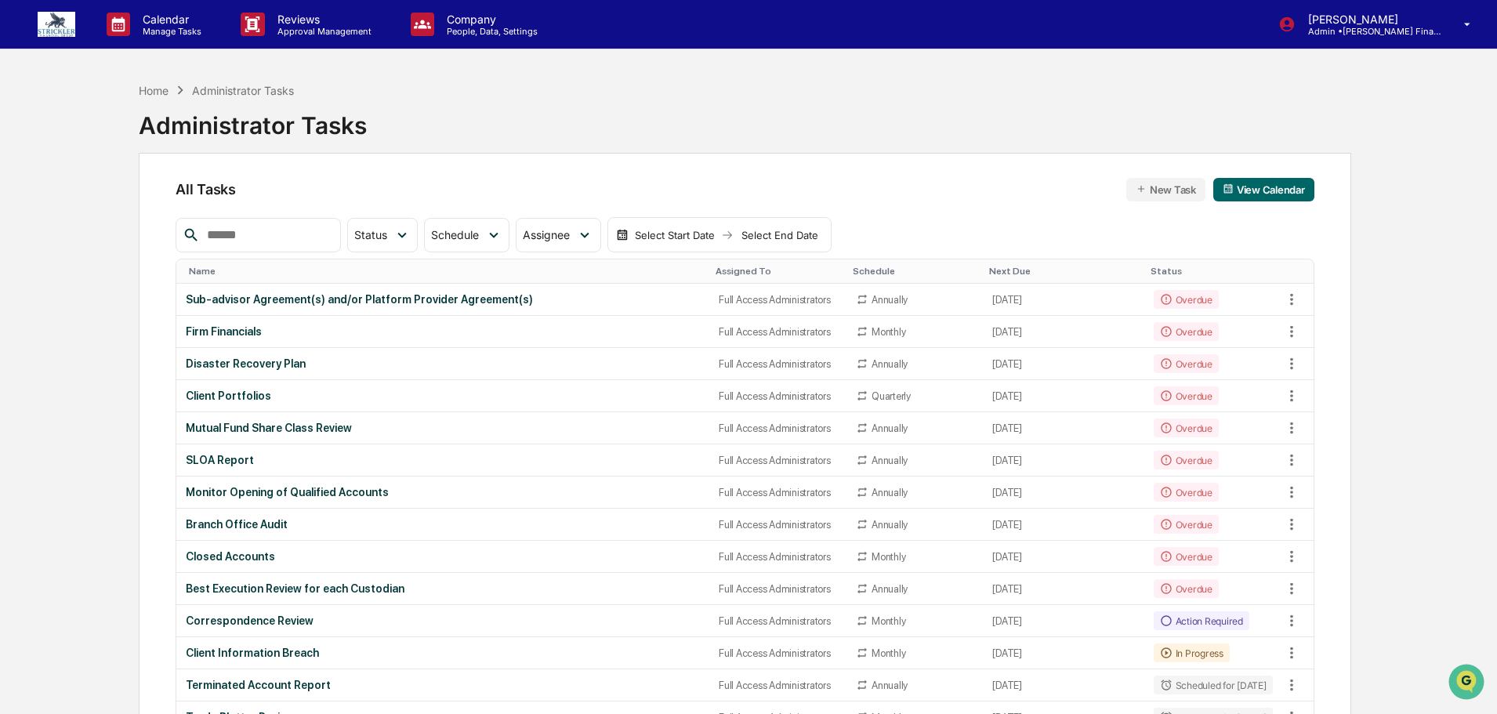
click at [154, 82] on div "Home Administrator Tasks" at bounding box center [216, 90] width 155 height 17
click at [153, 88] on div "Home" at bounding box center [154, 90] width 30 height 13
